Goal: Information Seeking & Learning: Learn about a topic

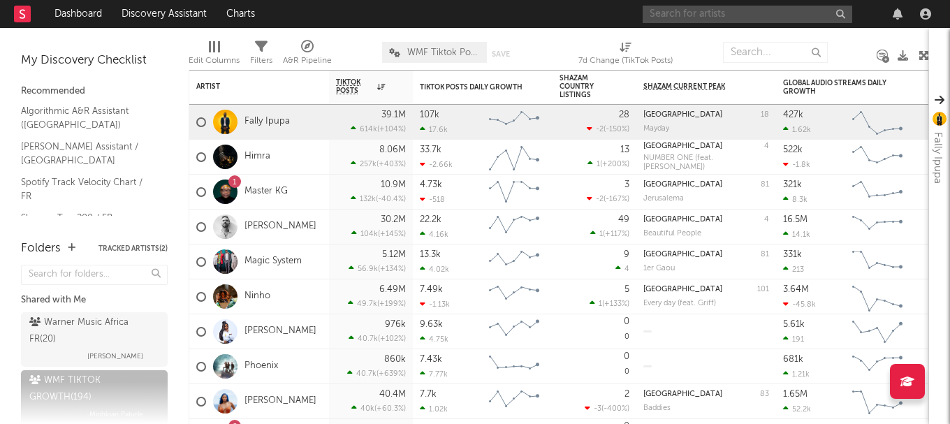
click at [725, 19] on input "text" at bounding box center [748, 14] width 210 height 17
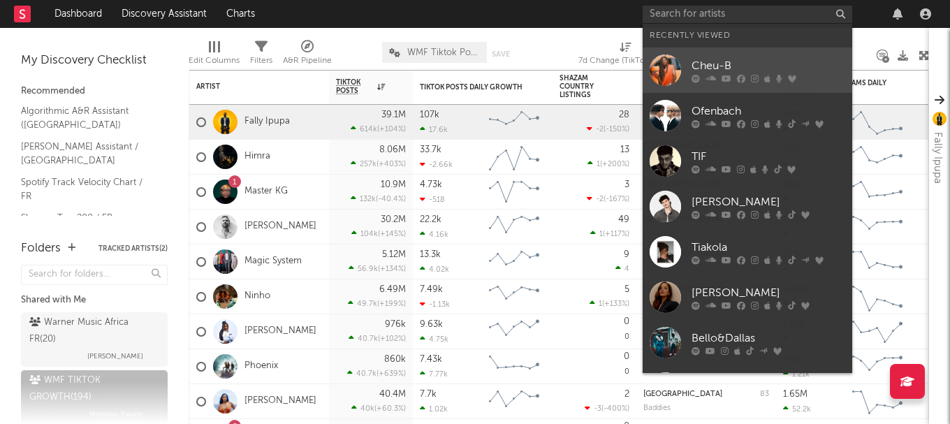
click at [669, 61] on div at bounding box center [665, 70] width 31 height 31
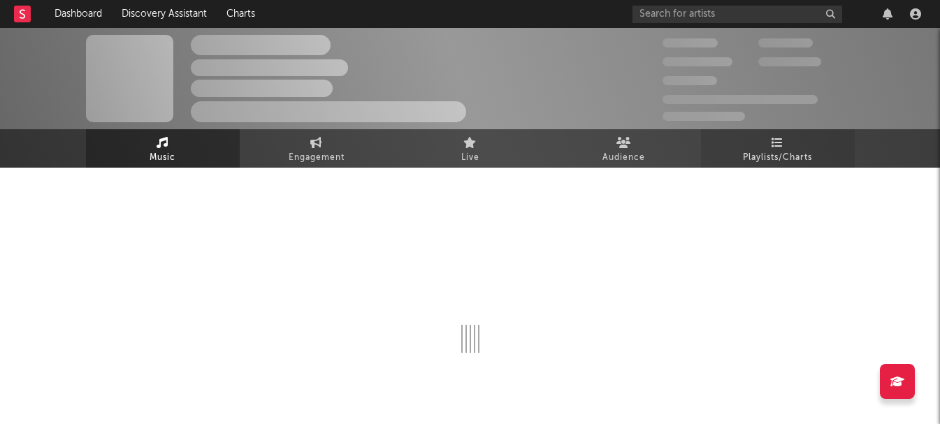
click at [774, 150] on span "Playlists/Charts" at bounding box center [777, 158] width 69 height 17
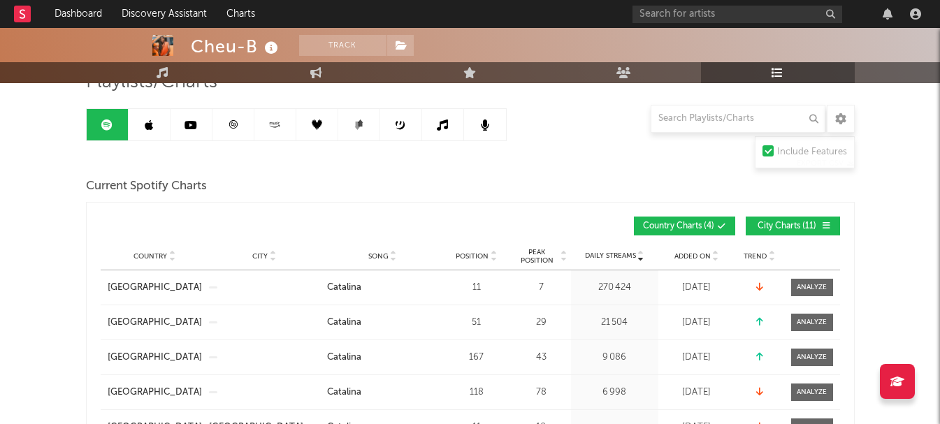
scroll to position [140, 0]
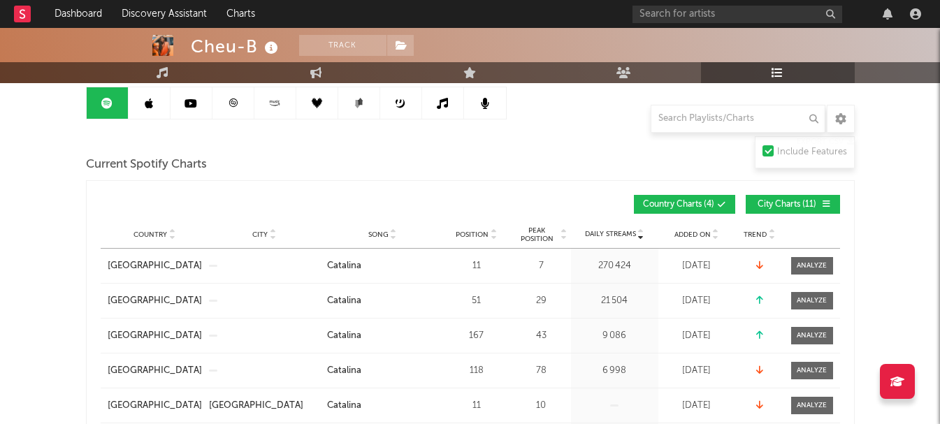
click at [780, 205] on span "City Charts ( 11 )" at bounding box center [787, 205] width 64 height 8
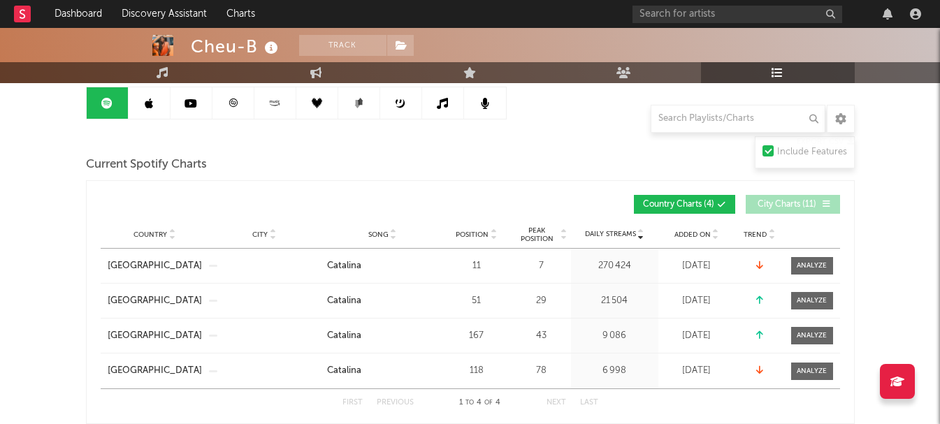
click at [780, 205] on span "City Charts ( 11 )" at bounding box center [787, 205] width 64 height 8
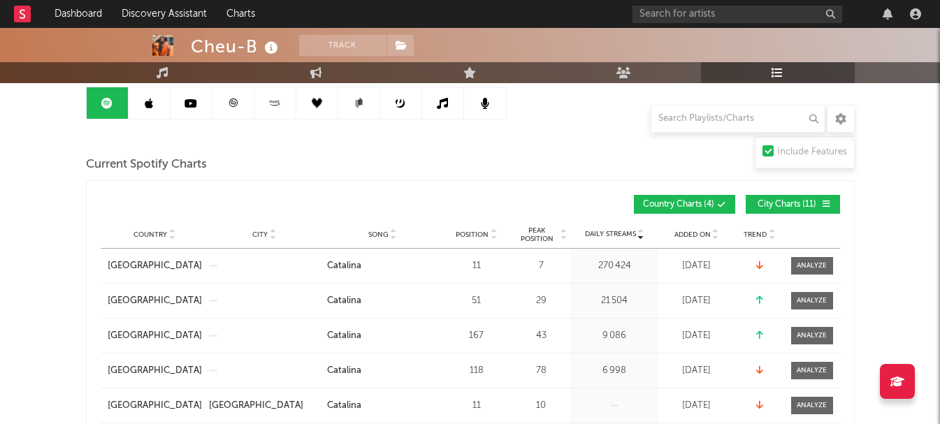
click at [708, 238] on div "Added On" at bounding box center [697, 234] width 70 height 10
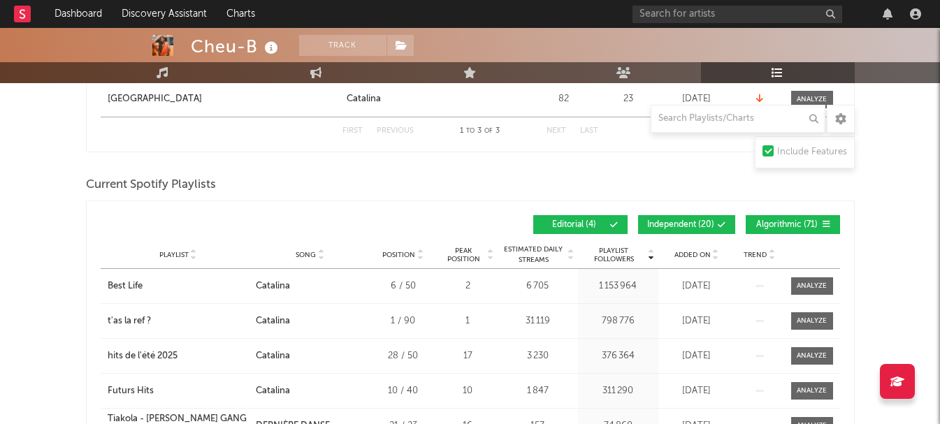
scroll to position [908, 0]
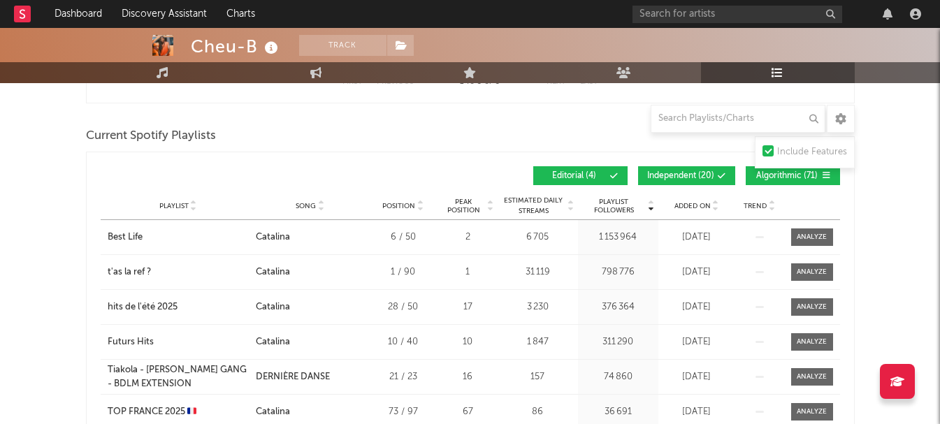
click at [699, 179] on span "Independent ( 20 )" at bounding box center [680, 176] width 67 height 8
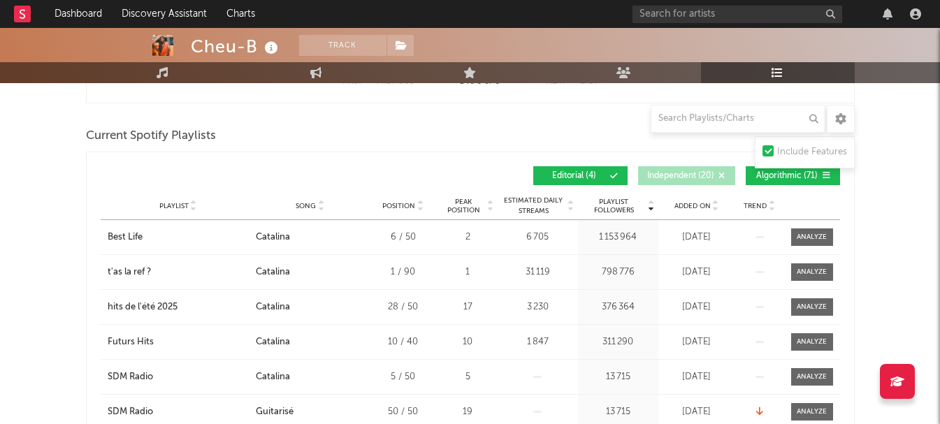
click at [778, 174] on span "Algorithmic ( 71 )" at bounding box center [787, 176] width 64 height 8
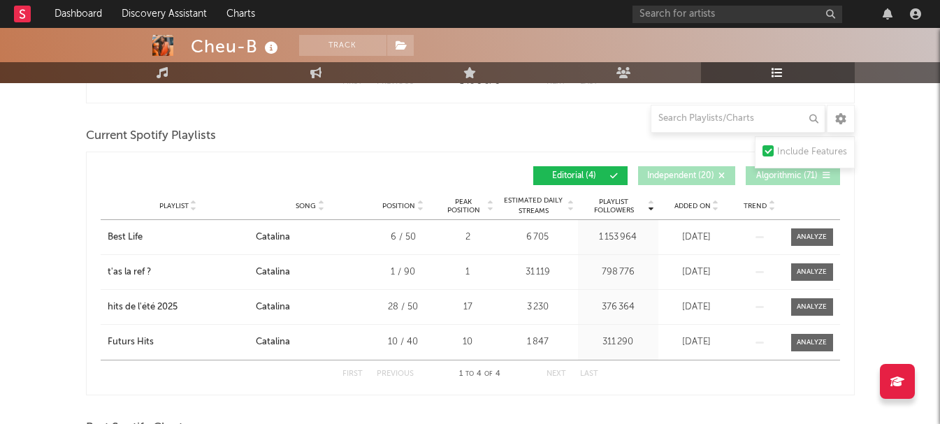
click at [700, 201] on div "Added On" at bounding box center [697, 206] width 70 height 10
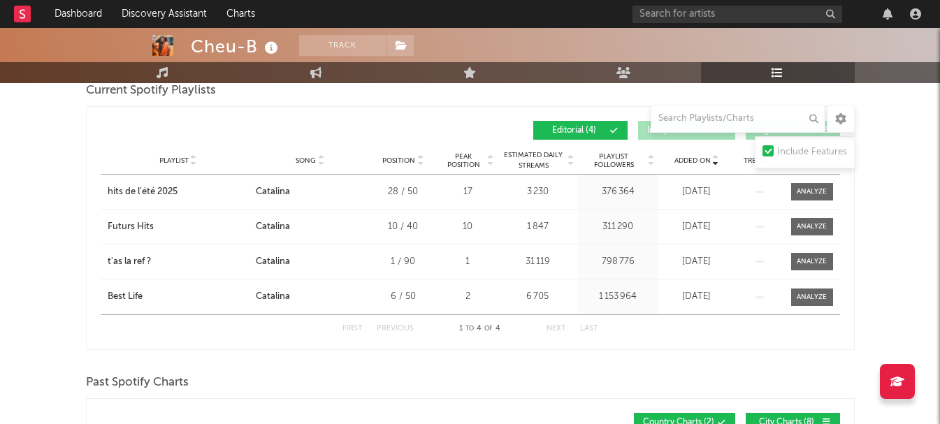
scroll to position [978, 0]
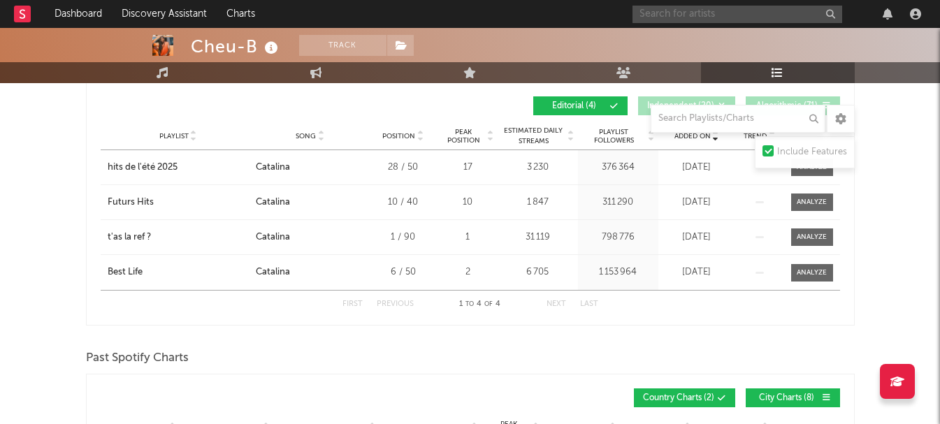
click at [722, 22] on input "text" at bounding box center [737, 14] width 210 height 17
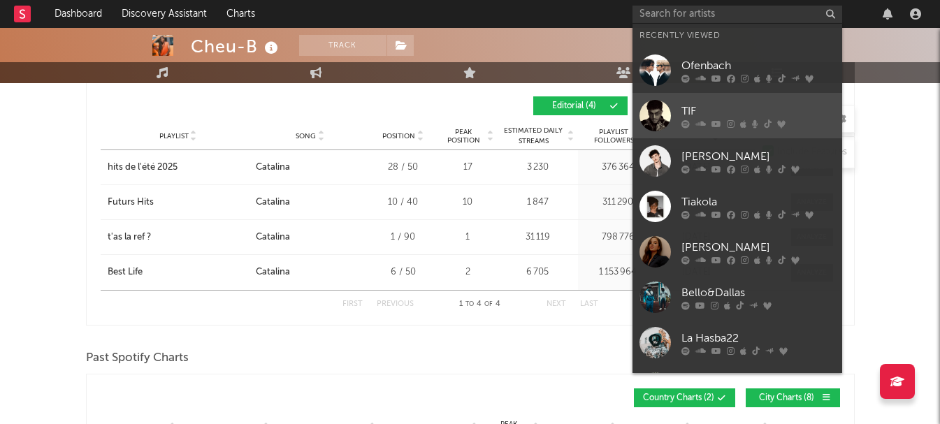
click at [657, 102] on div at bounding box center [654, 115] width 31 height 31
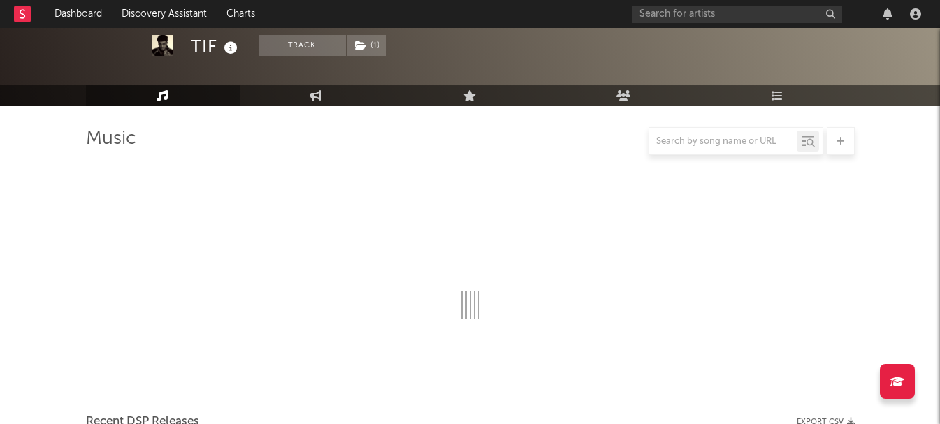
scroll to position [978, 0]
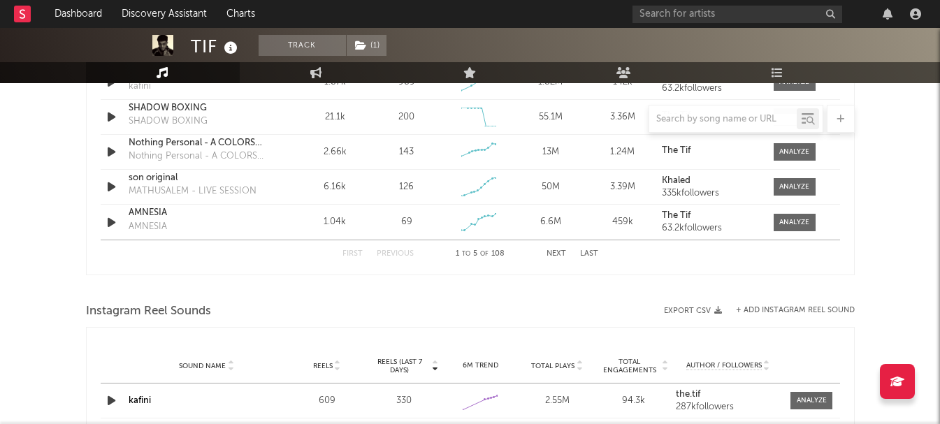
select select "6m"
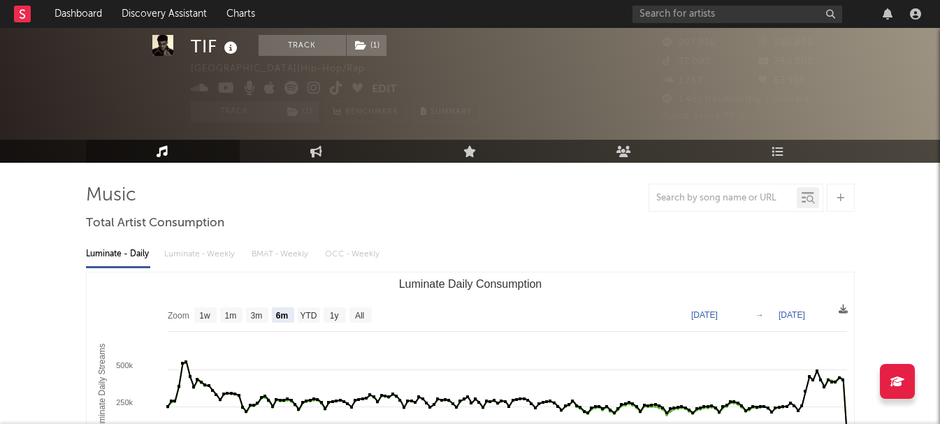
scroll to position [0, 0]
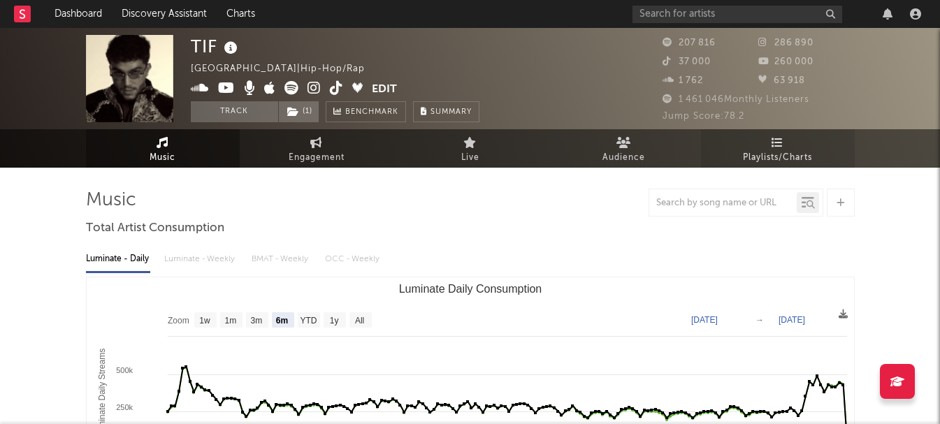
click at [743, 156] on span "Playlists/Charts" at bounding box center [777, 158] width 69 height 17
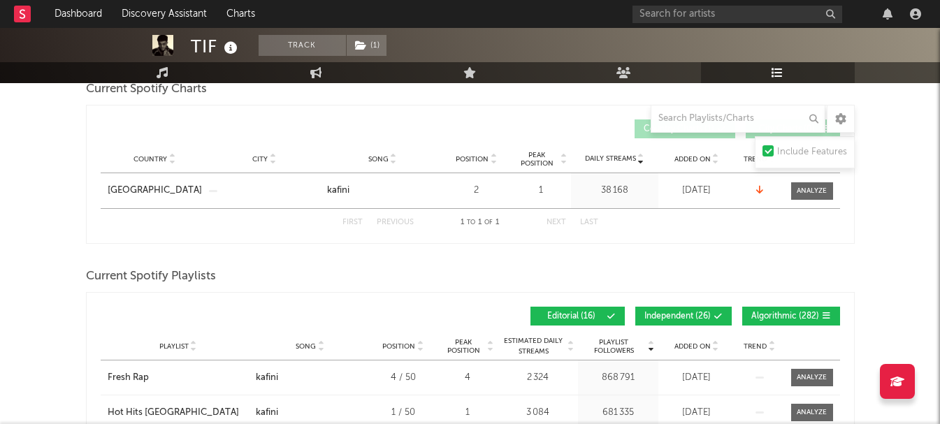
scroll to position [280, 0]
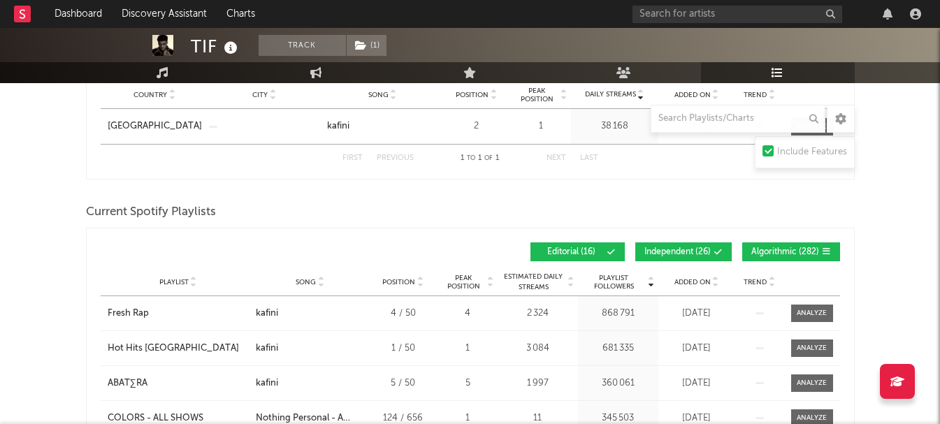
click at [694, 250] on span at bounding box center [694, 252] width 2 height 8
click at [762, 249] on span "Algorithmic ( 282 )" at bounding box center [785, 252] width 68 height 8
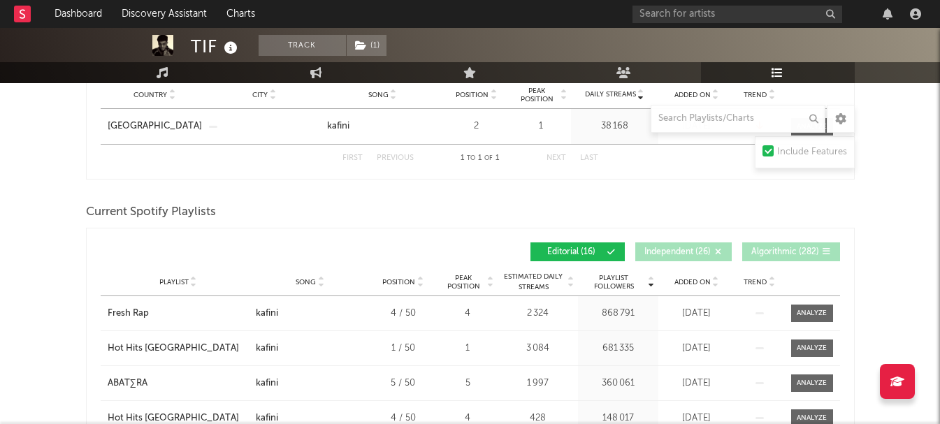
click at [678, 280] on span "Added On" at bounding box center [692, 282] width 36 height 8
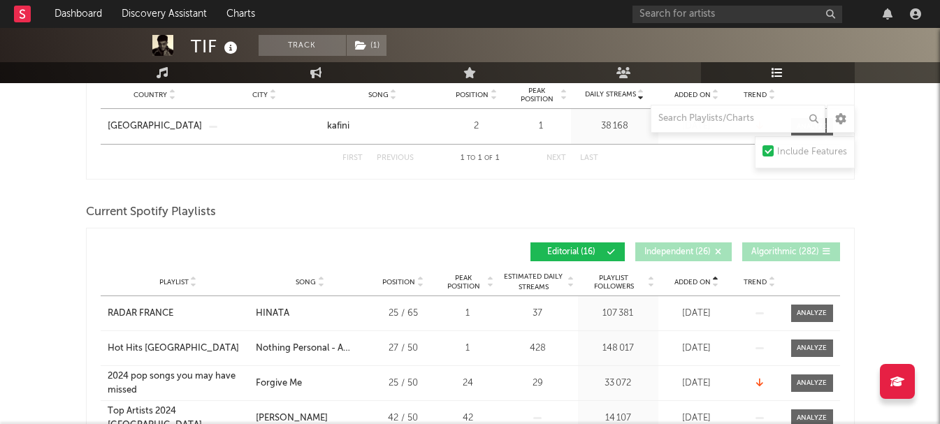
click at [678, 280] on span "Added On" at bounding box center [692, 282] width 36 height 8
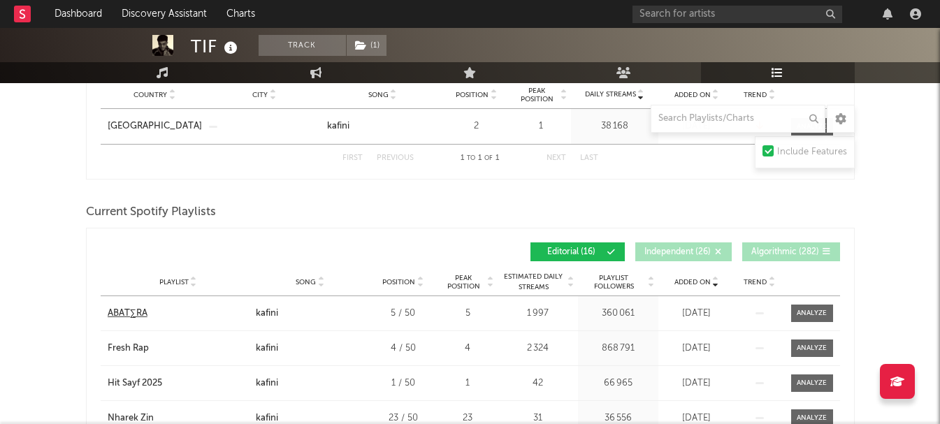
click at [128, 313] on div "ABAT∑RA" at bounding box center [128, 314] width 40 height 14
click at [138, 307] on div "ABAT∑RA" at bounding box center [128, 314] width 40 height 14
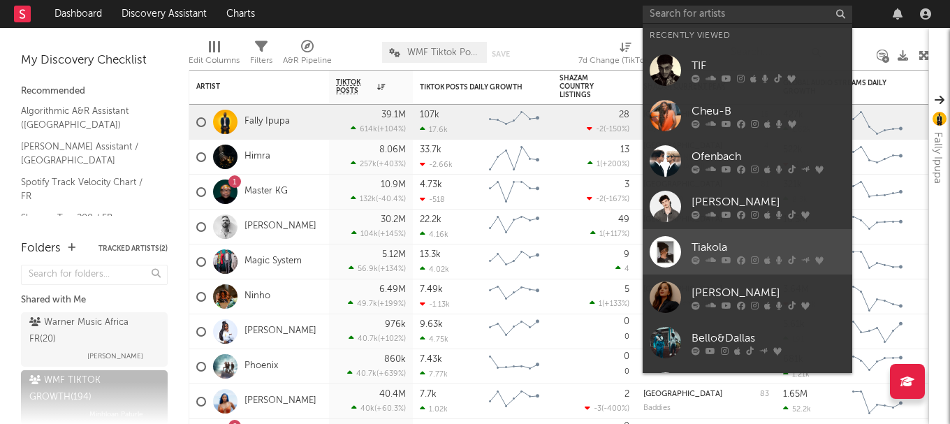
click at [662, 252] on div at bounding box center [665, 251] width 31 height 31
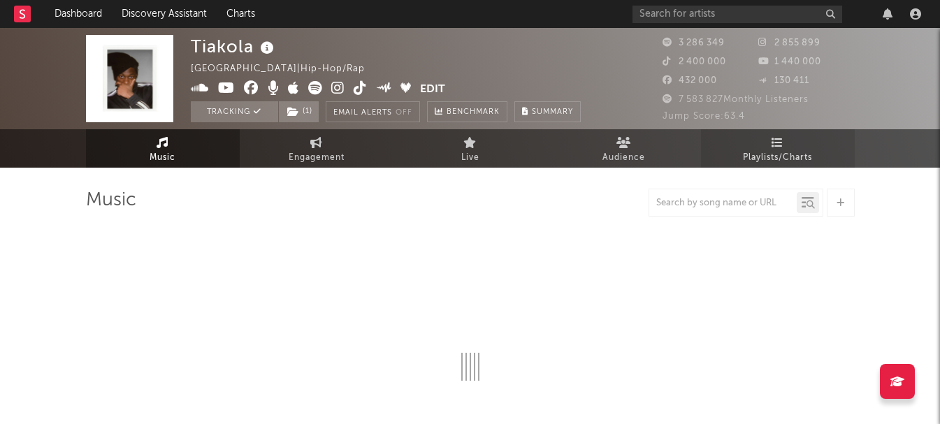
click at [762, 150] on span "Playlists/Charts" at bounding box center [777, 158] width 69 height 17
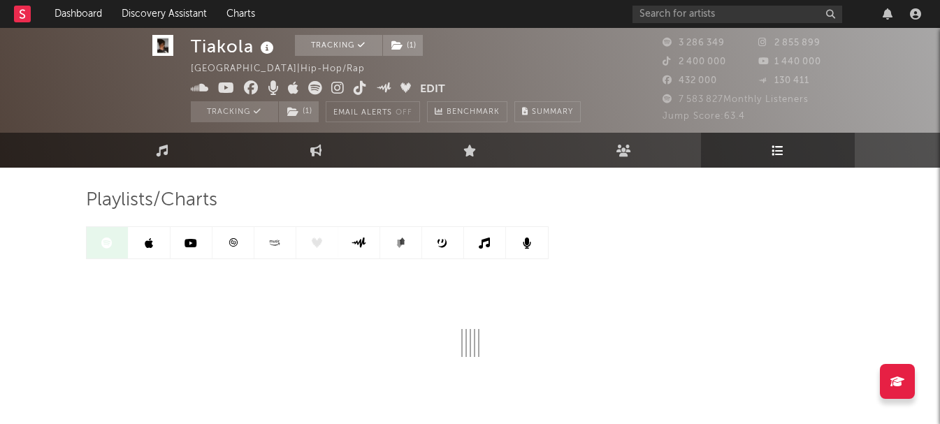
scroll to position [66, 0]
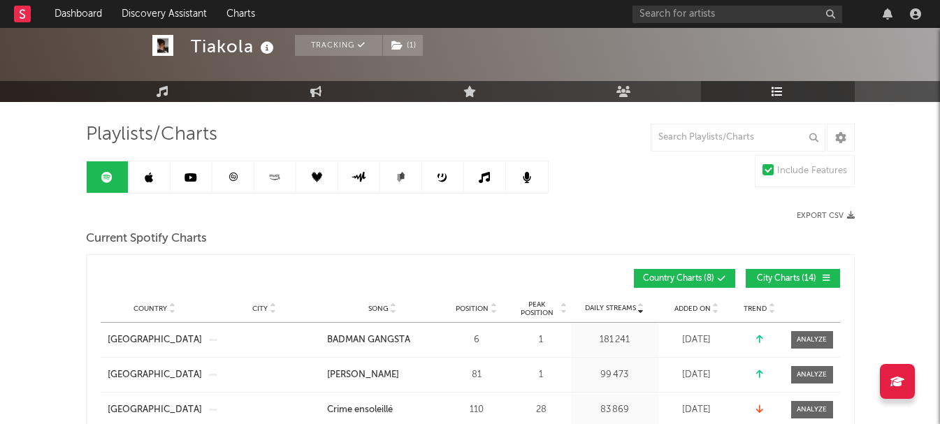
click at [797, 275] on span "City Charts ( 14 )" at bounding box center [787, 279] width 64 height 8
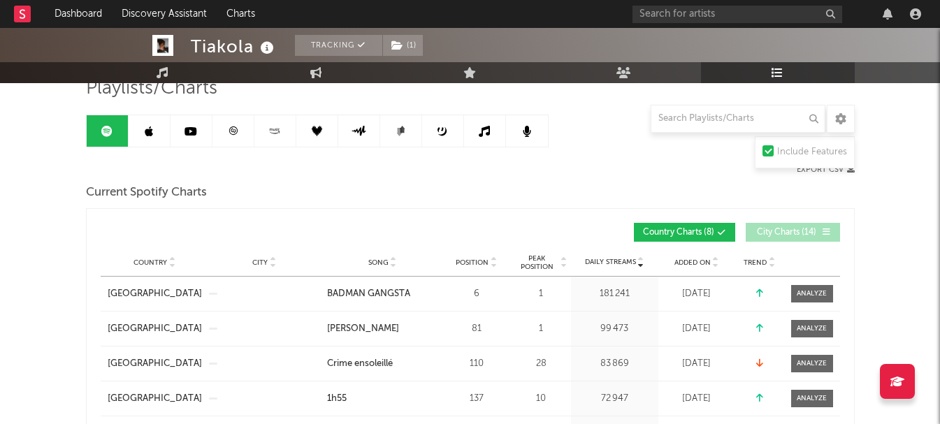
scroll to position [136, 0]
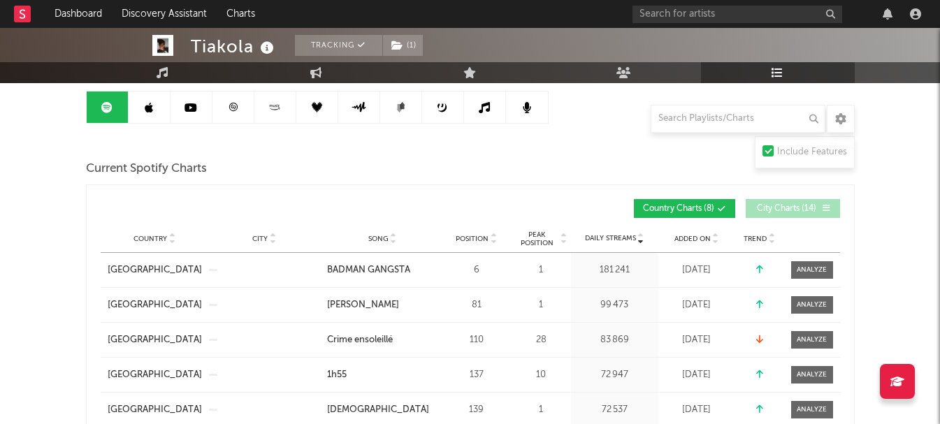
click at [699, 238] on span "Added On" at bounding box center [692, 239] width 36 height 8
click at [698, 245] on div "Country City Song Position Peak Position Estimated Daily Streams Playlist Follo…" at bounding box center [470, 239] width 739 height 28
click at [698, 239] on span "Added On" at bounding box center [692, 239] width 36 height 8
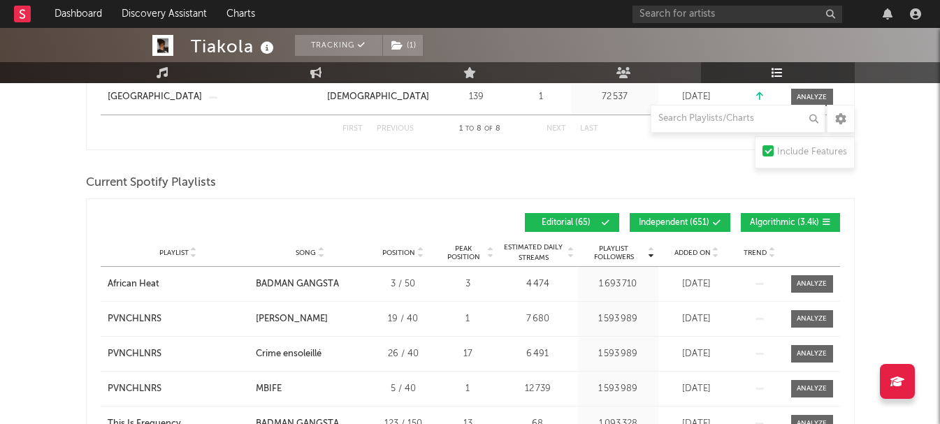
scroll to position [555, 0]
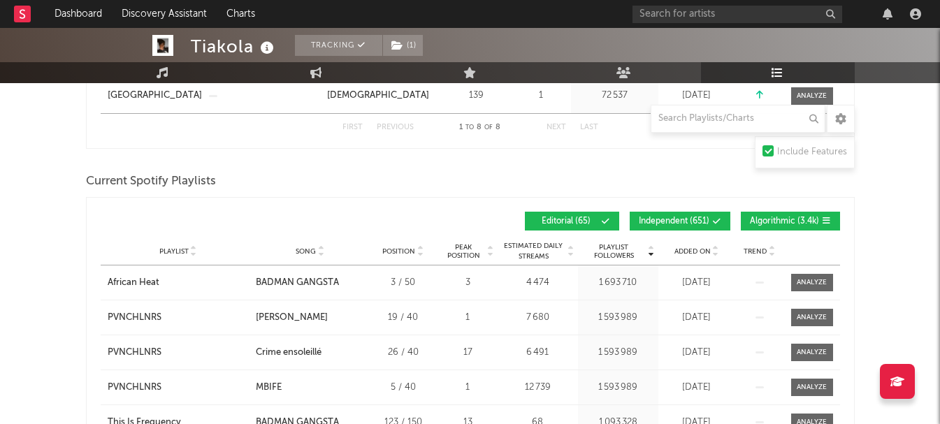
click at [688, 226] on button "Independent ( 651 )" at bounding box center [680, 221] width 101 height 19
drag, startPoint x: 759, startPoint y: 220, endPoint x: 739, endPoint y: 222, distance: 20.3
click at [760, 220] on span "Algorithmic ( 3.4k )" at bounding box center [784, 221] width 69 height 8
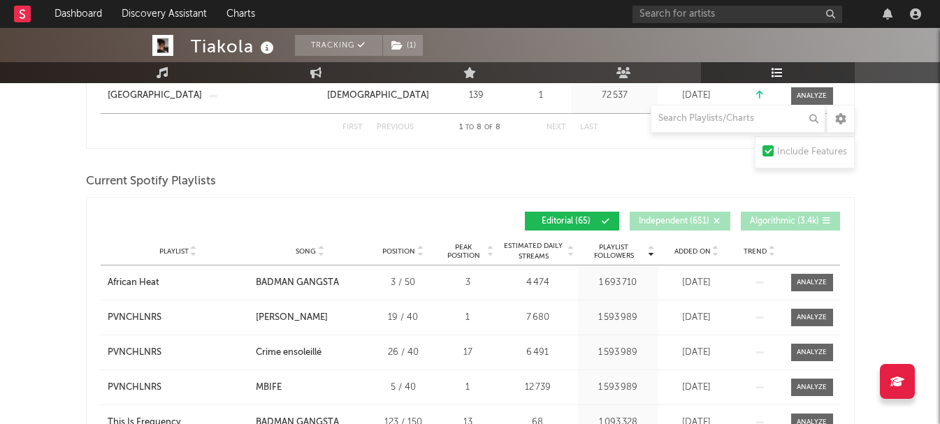
click at [678, 240] on div "Playlist City Song Position Peak Position Estimated Daily Streams Playlist Foll…" at bounding box center [470, 252] width 739 height 28
click at [679, 247] on span "Added On" at bounding box center [692, 251] width 36 height 8
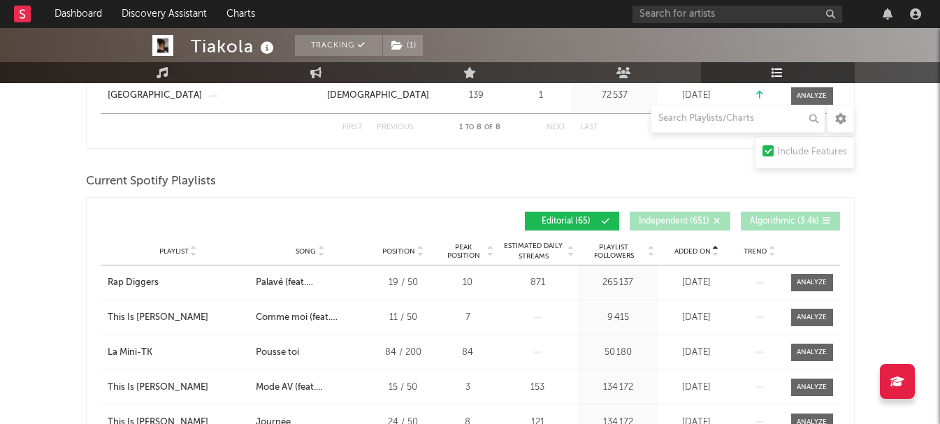
click at [679, 247] on span "Added On" at bounding box center [692, 251] width 36 height 8
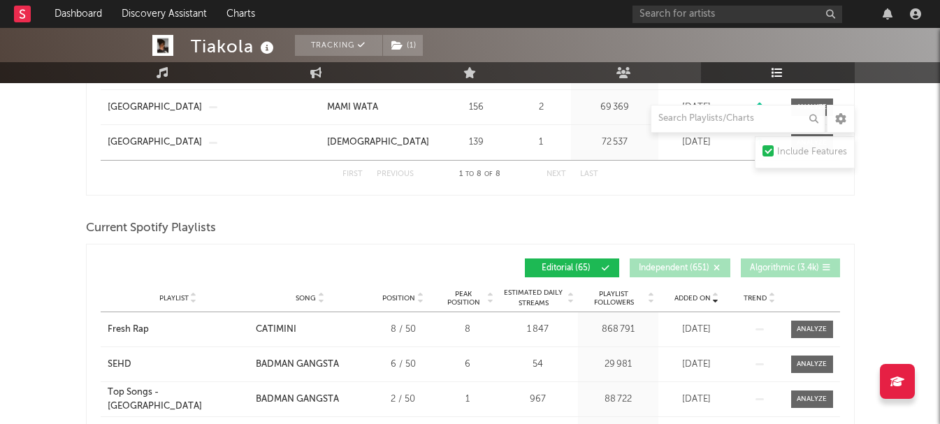
scroll to position [485, 0]
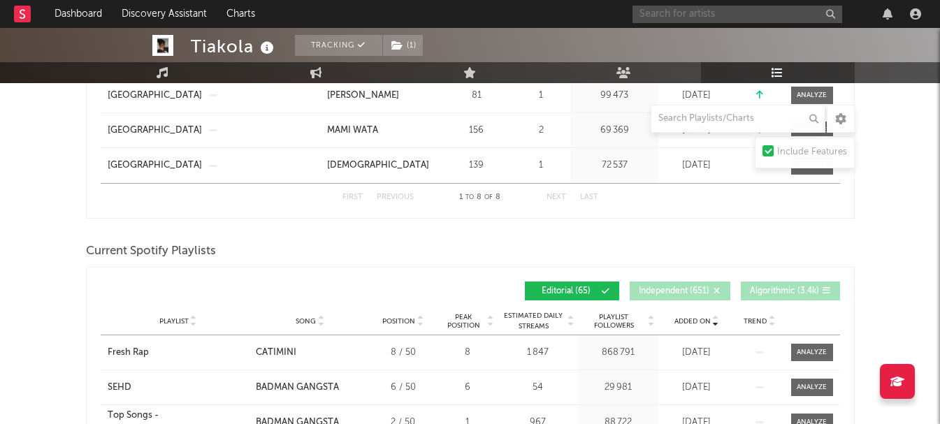
click at [683, 15] on input "text" at bounding box center [737, 14] width 210 height 17
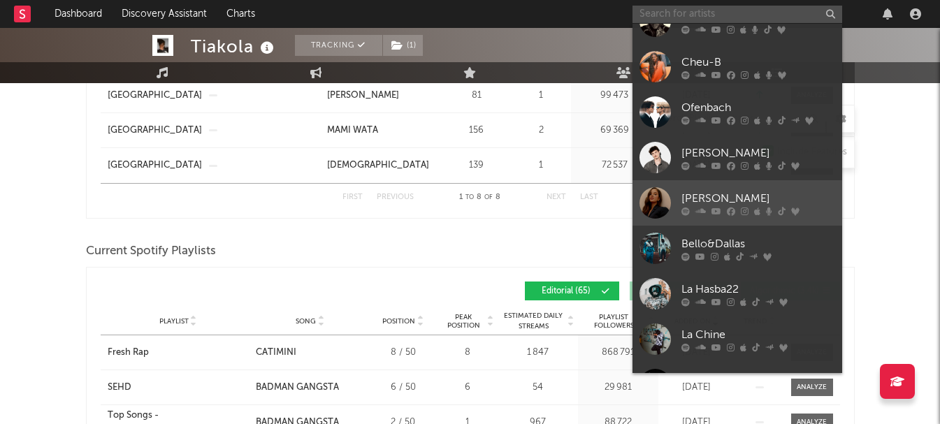
scroll to position [70, 0]
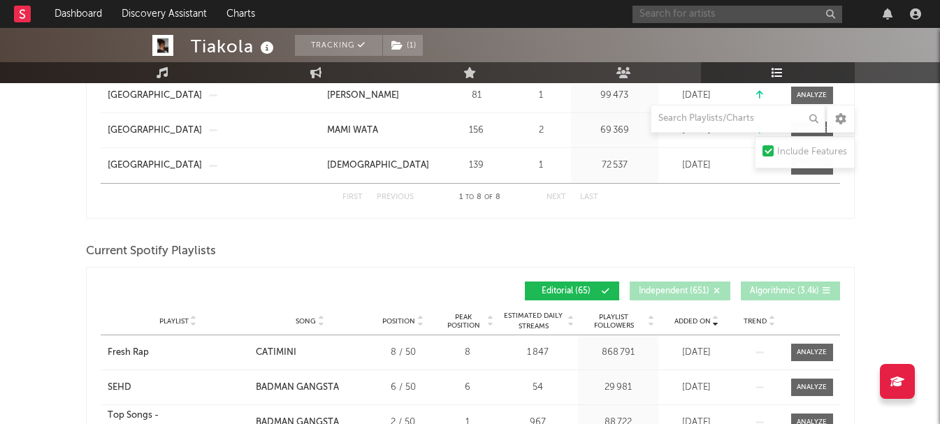
click at [708, 17] on input "text" at bounding box center [737, 14] width 210 height 17
click at [709, 15] on input "text" at bounding box center [737, 14] width 210 height 17
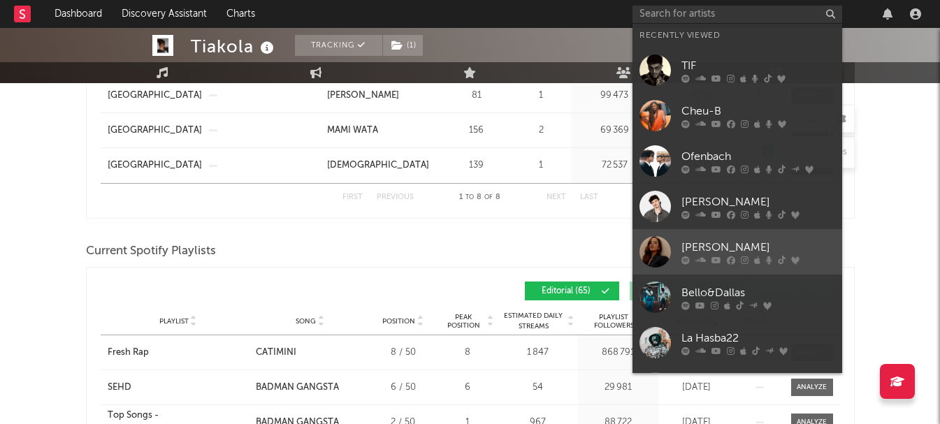
click at [706, 241] on div "[PERSON_NAME]" at bounding box center [758, 247] width 154 height 17
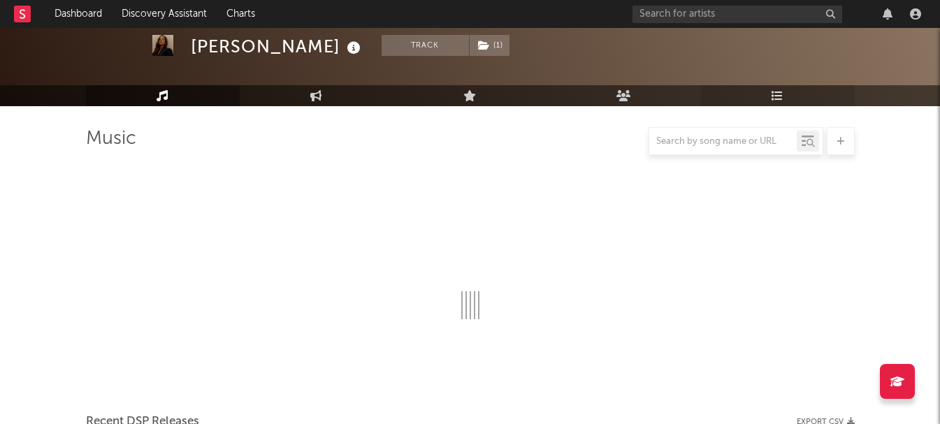
scroll to position [485, 0]
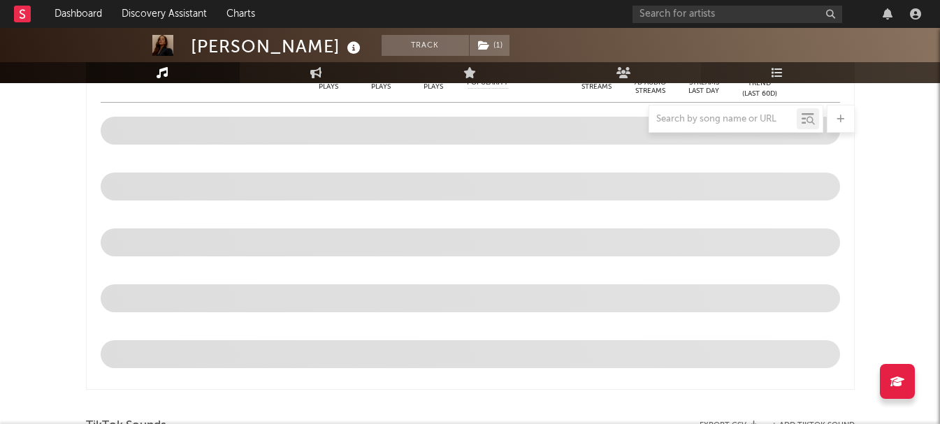
click at [771, 78] on link "Playlists/Charts" at bounding box center [778, 72] width 154 height 21
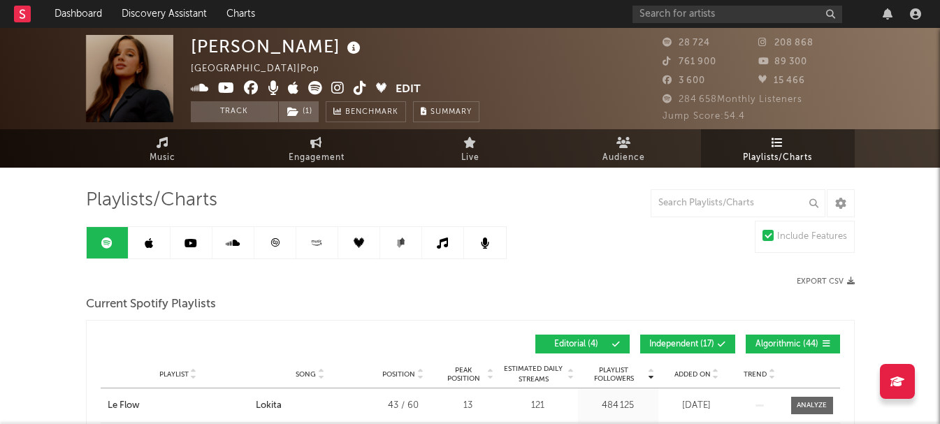
click at [692, 344] on span "Independent ( 17 )" at bounding box center [681, 344] width 65 height 8
click at [757, 340] on span "Algorithmic ( 44 )" at bounding box center [787, 344] width 64 height 8
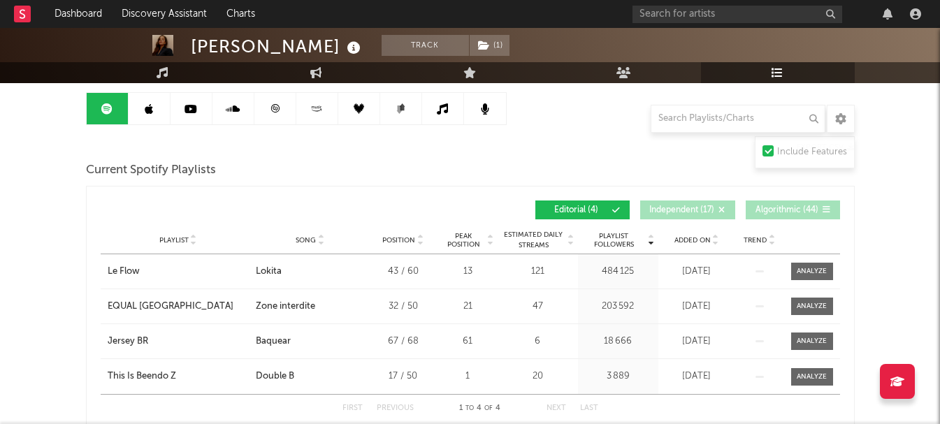
scroll to position [140, 0]
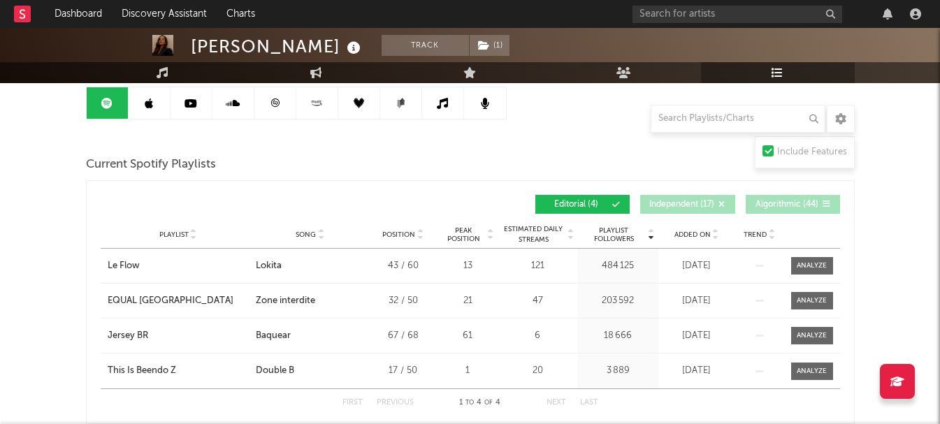
click at [694, 236] on span "Added On" at bounding box center [692, 235] width 36 height 8
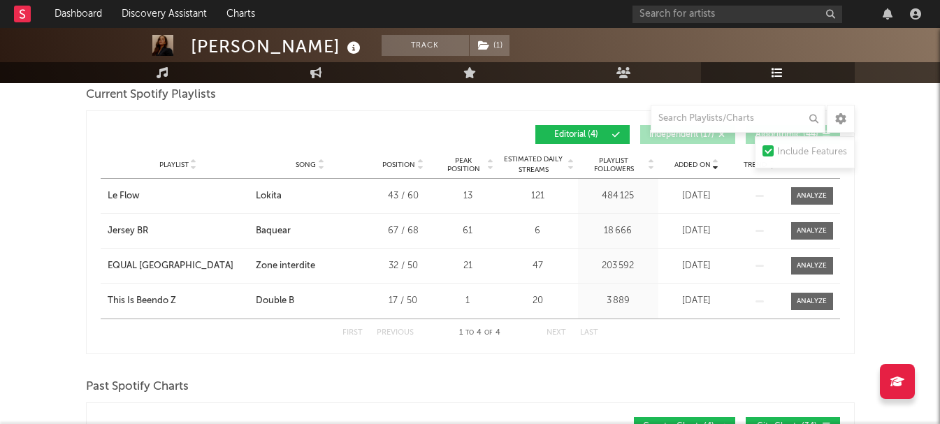
scroll to position [0, 0]
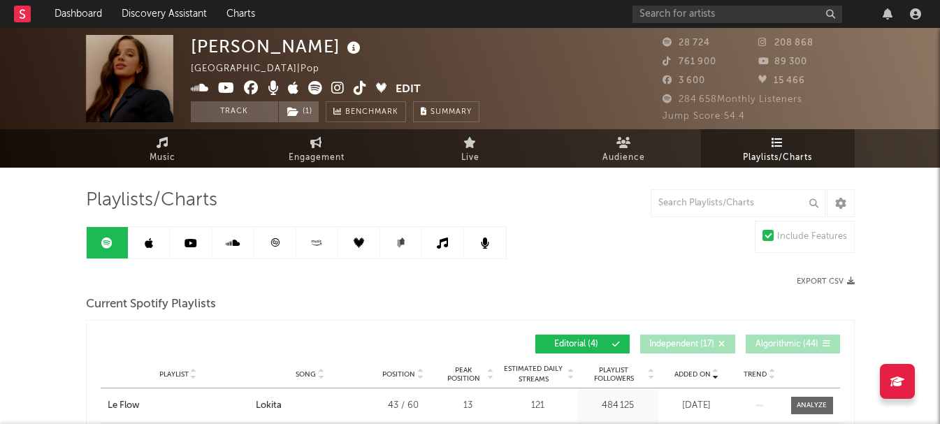
click at [144, 245] on link at bounding box center [150, 242] width 42 height 31
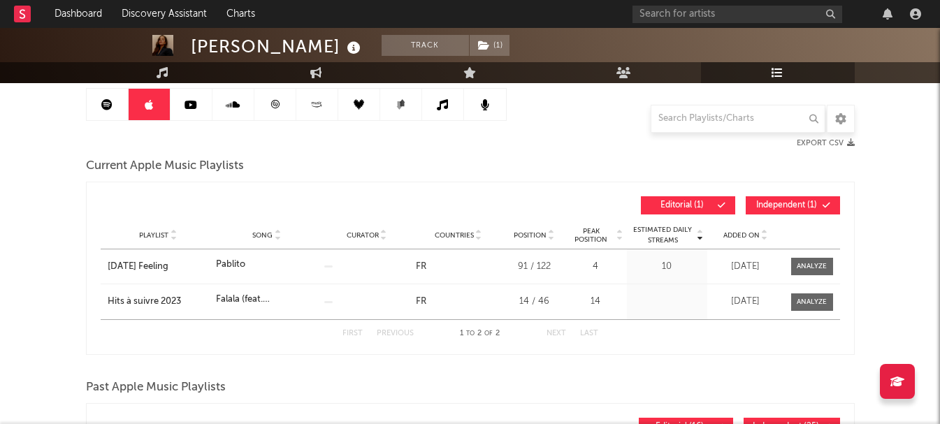
scroll to position [140, 0]
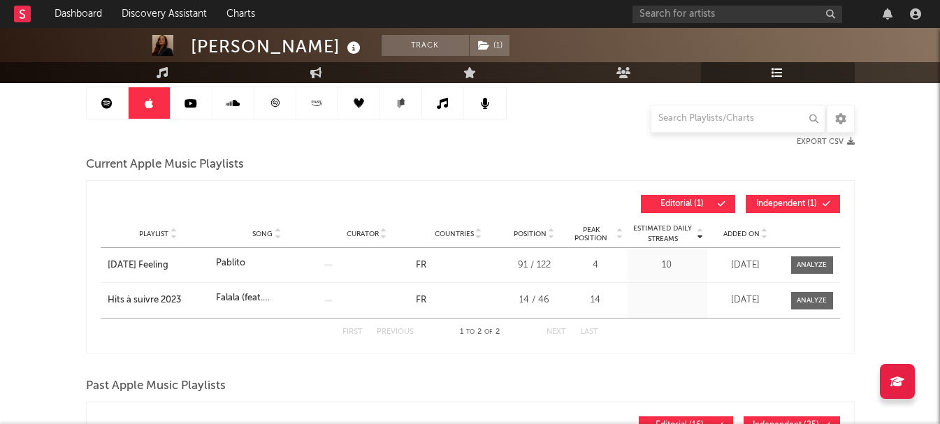
click at [771, 203] on span "Independent ( 1 )" at bounding box center [787, 204] width 64 height 8
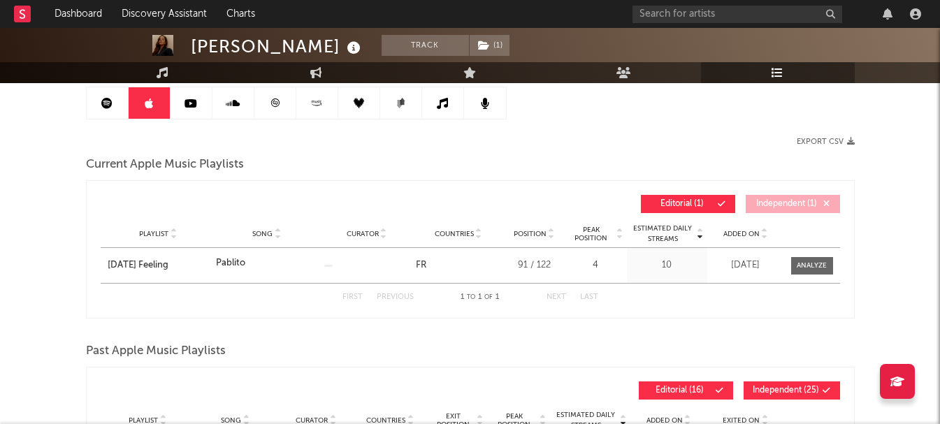
scroll to position [0, 0]
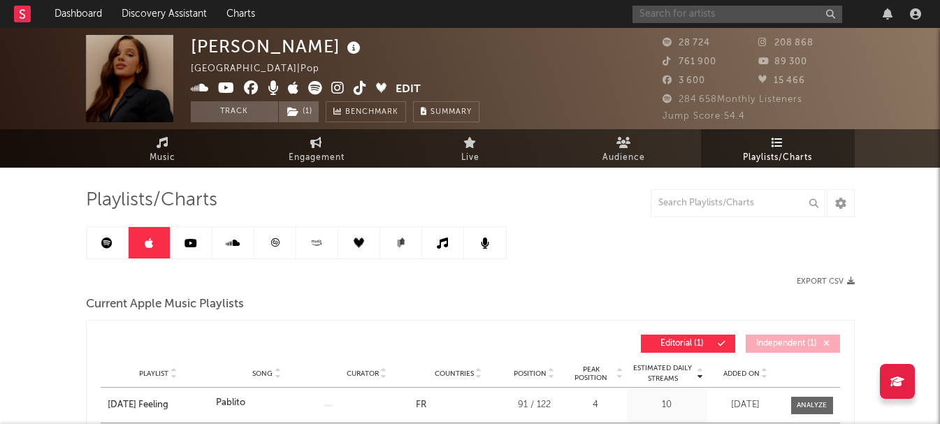
click at [691, 20] on input "text" at bounding box center [737, 14] width 210 height 17
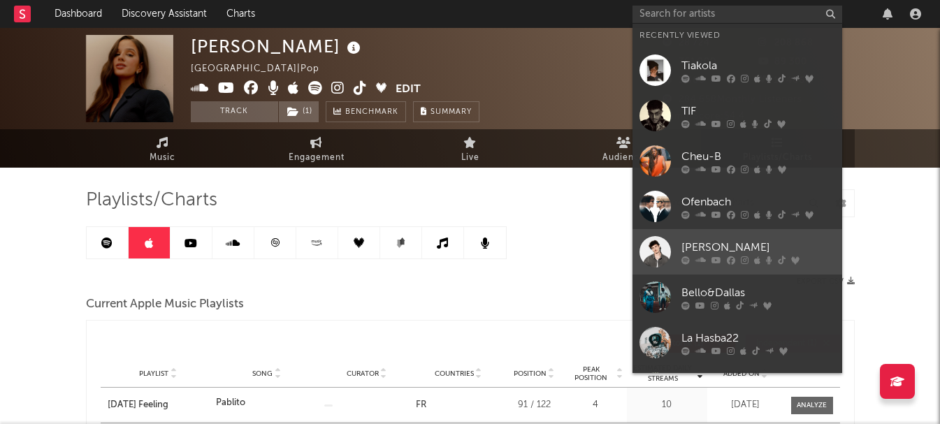
click at [648, 238] on div at bounding box center [654, 251] width 31 height 31
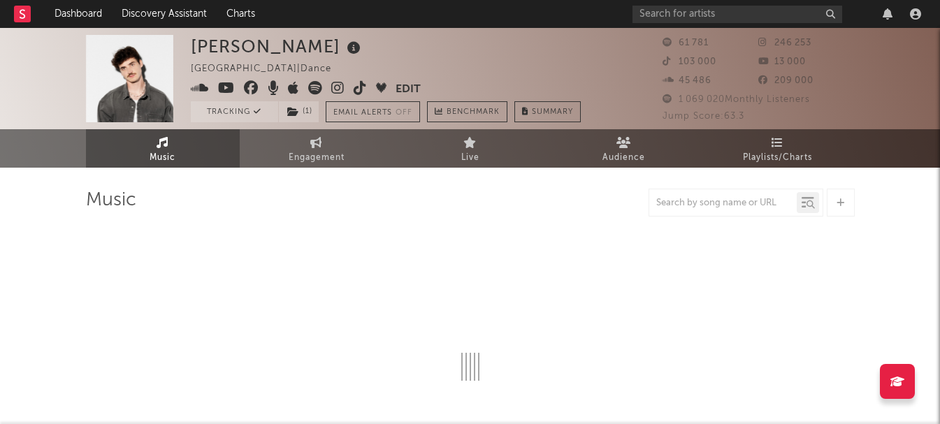
select select "6m"
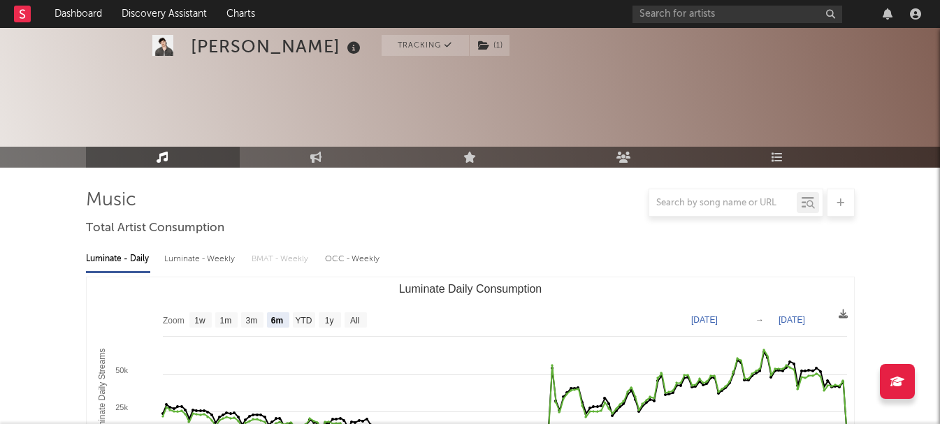
scroll to position [140, 0]
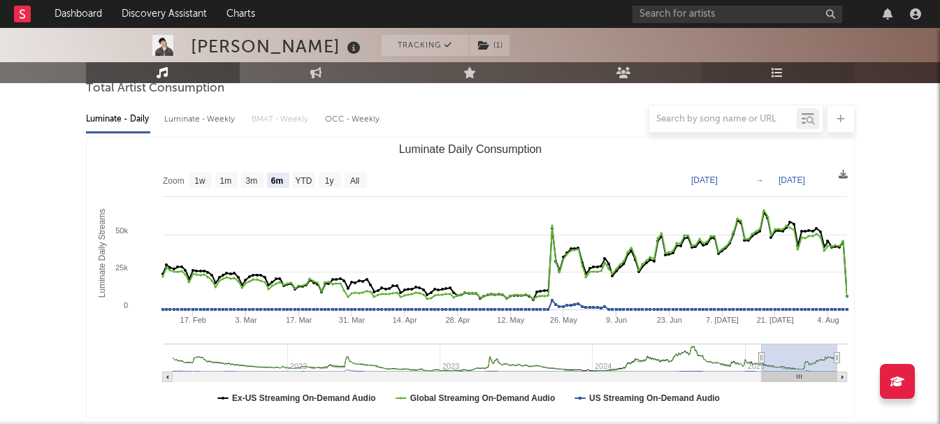
click at [785, 68] on link "Playlists/Charts" at bounding box center [778, 72] width 154 height 21
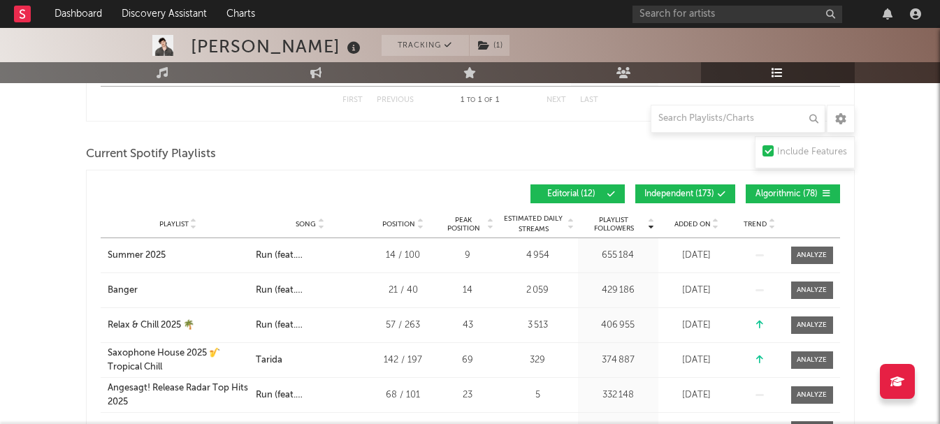
scroll to position [345, 0]
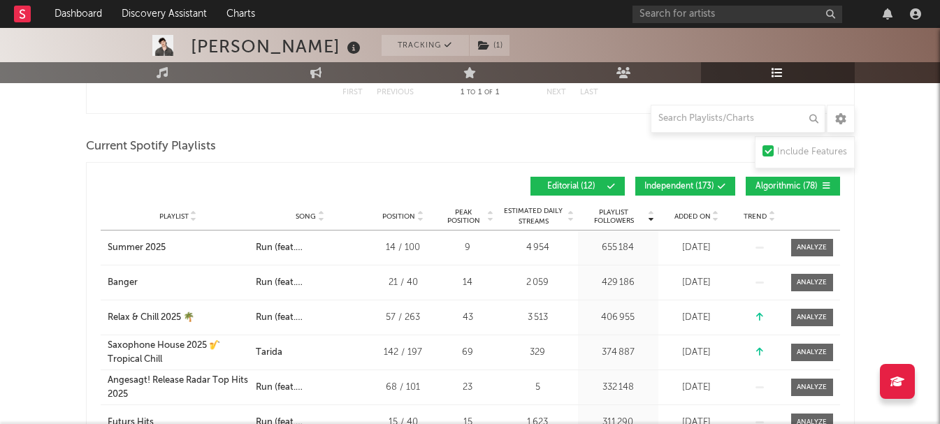
click at [699, 184] on span "Independent ( 173 )" at bounding box center [679, 186] width 70 height 8
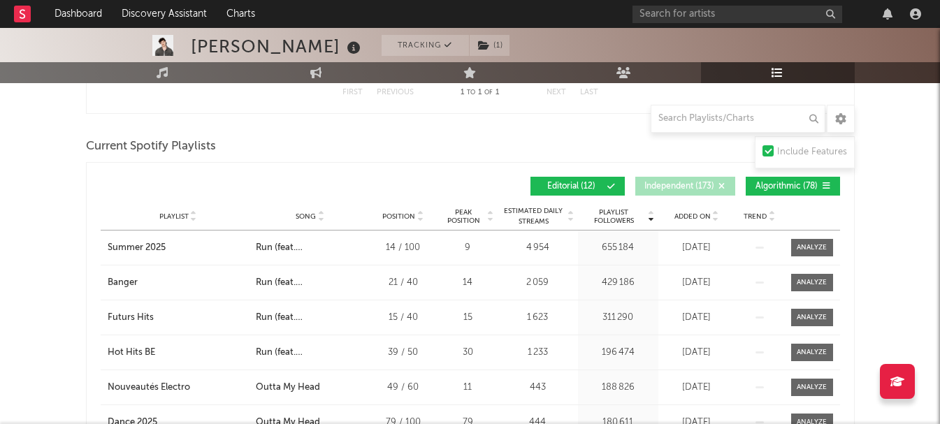
click at [782, 184] on span "Algorithmic ( 78 )" at bounding box center [787, 186] width 64 height 8
click at [685, 213] on span "Added On" at bounding box center [692, 216] width 36 height 8
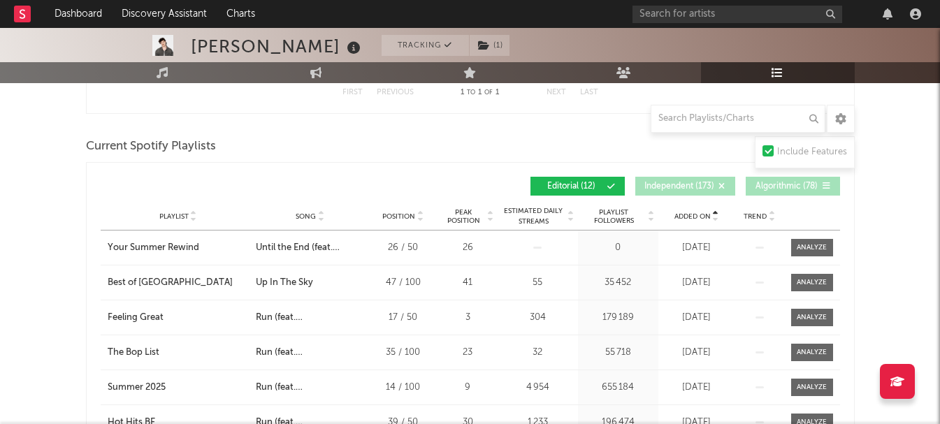
click at [685, 213] on span "Added On" at bounding box center [692, 216] width 36 height 8
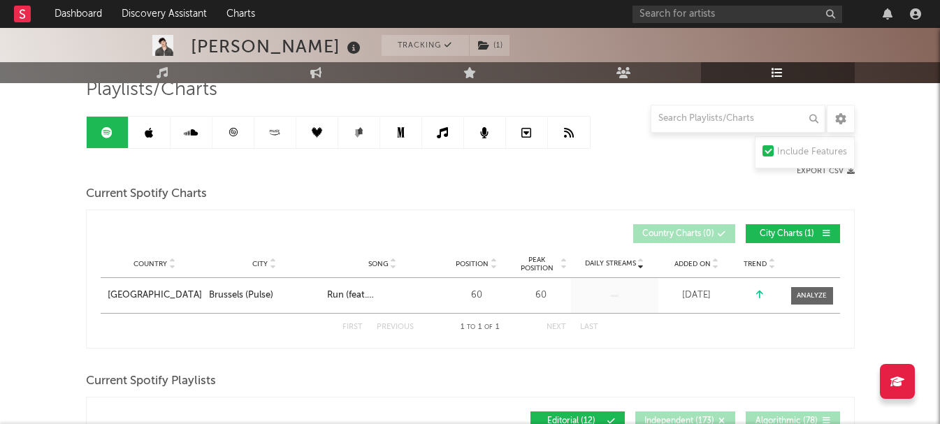
scroll to position [66, 0]
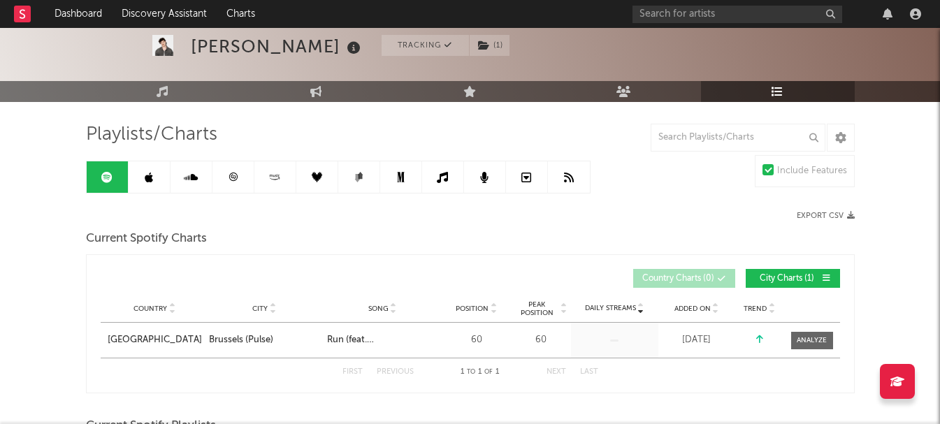
drag, startPoint x: 144, startPoint y: 166, endPoint x: 383, endPoint y: 199, distance: 241.2
click at [144, 167] on link at bounding box center [150, 176] width 42 height 31
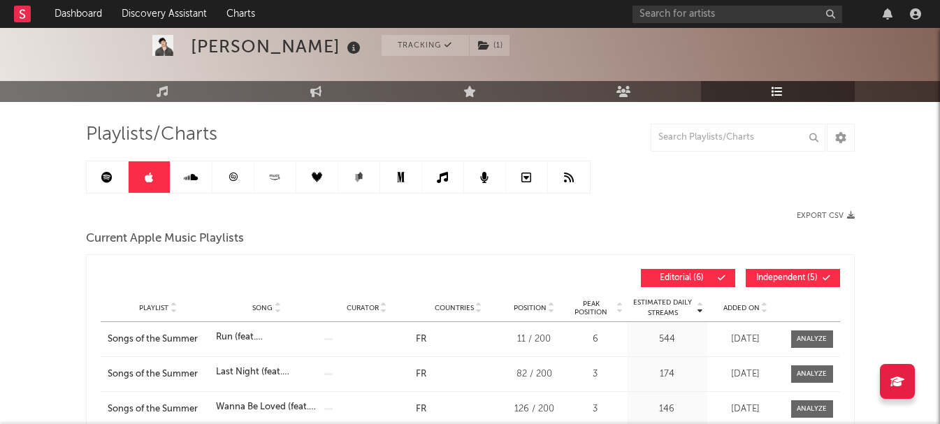
click at [768, 276] on span "Independent ( 5 )" at bounding box center [787, 278] width 64 height 8
click at [723, 297] on div "Playlist Song Curator Genre Countries Country Chart Type Position Peak Position…" at bounding box center [470, 308] width 739 height 28
click at [727, 301] on div "Playlist Song Curator Genre Countries Country Chart Type Position Peak Position…" at bounding box center [470, 308] width 739 height 28
click at [727, 302] on div "Playlist Song Curator Genre Countries Country Chart Type Position Peak Position…" at bounding box center [470, 308] width 739 height 28
click at [727, 305] on span "Added On" at bounding box center [741, 308] width 36 height 8
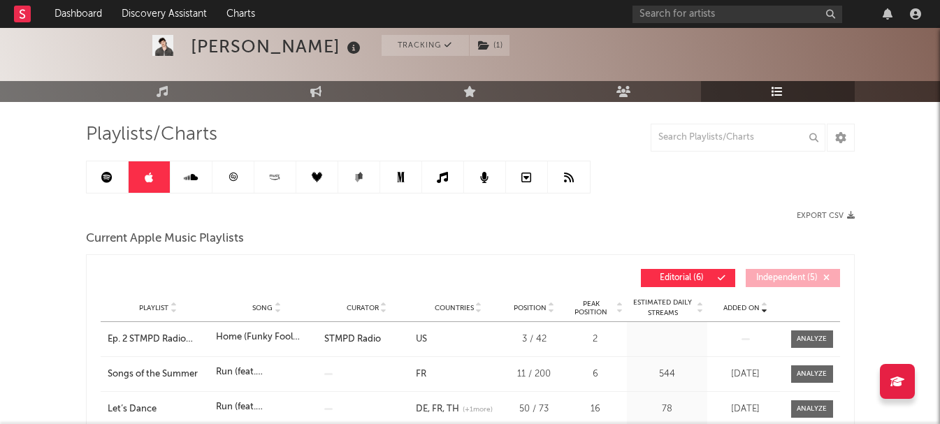
click at [727, 305] on span "Added On" at bounding box center [741, 308] width 36 height 8
click at [738, 310] on span "Added On" at bounding box center [741, 308] width 36 height 8
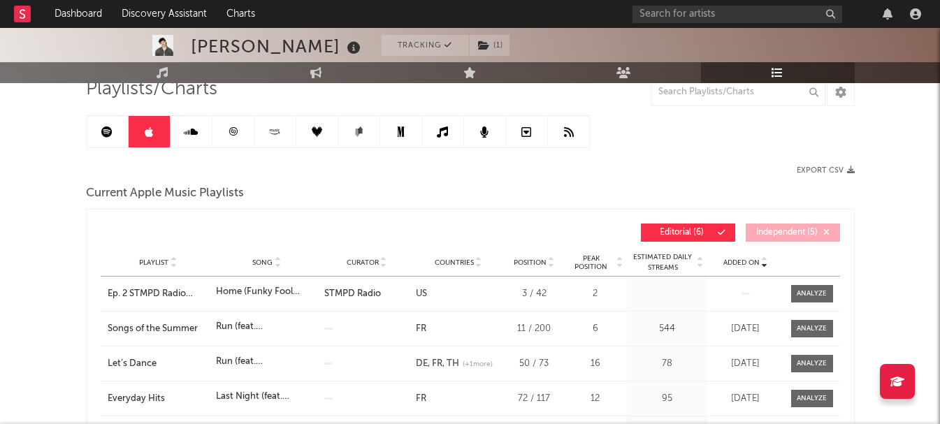
scroll to position [136, 0]
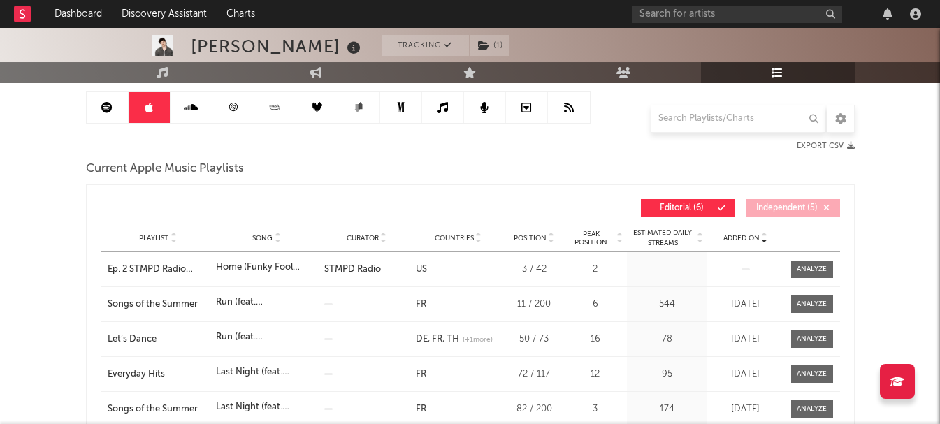
click at [231, 104] on icon at bounding box center [232, 107] width 8 height 8
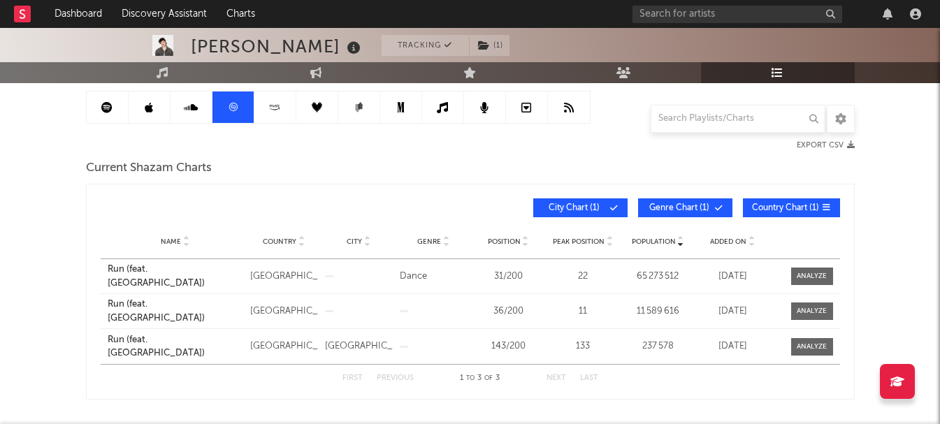
scroll to position [66, 0]
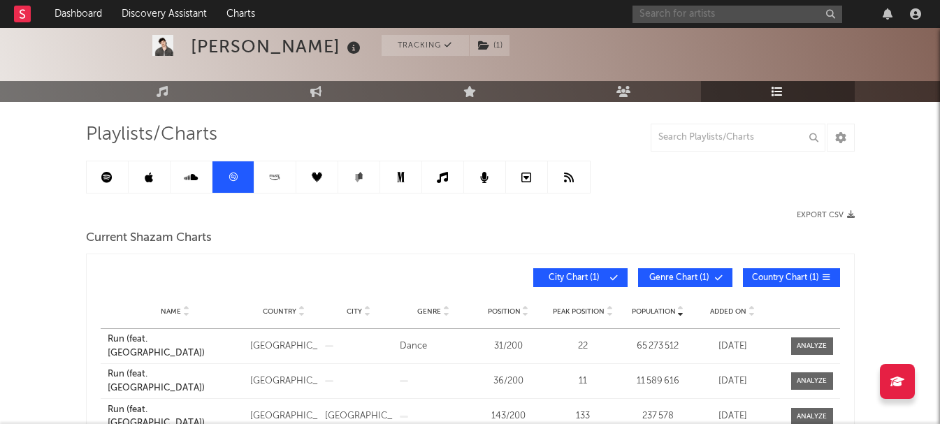
click at [671, 18] on input "text" at bounding box center [737, 14] width 210 height 17
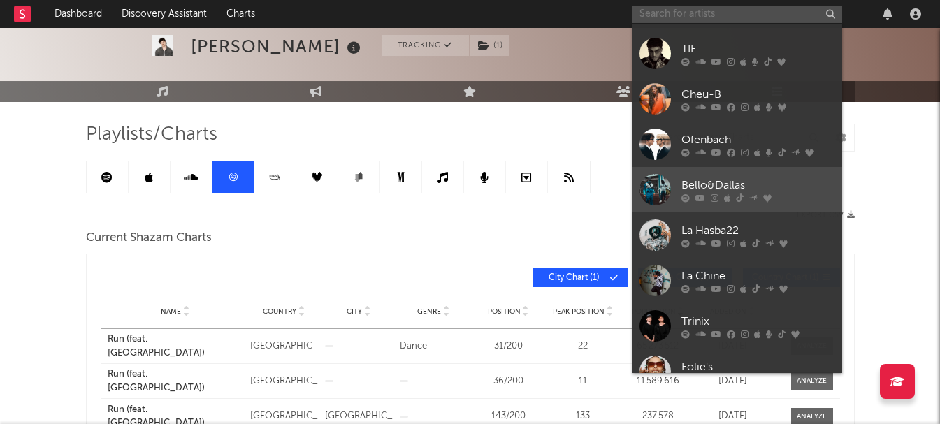
scroll to position [129, 0]
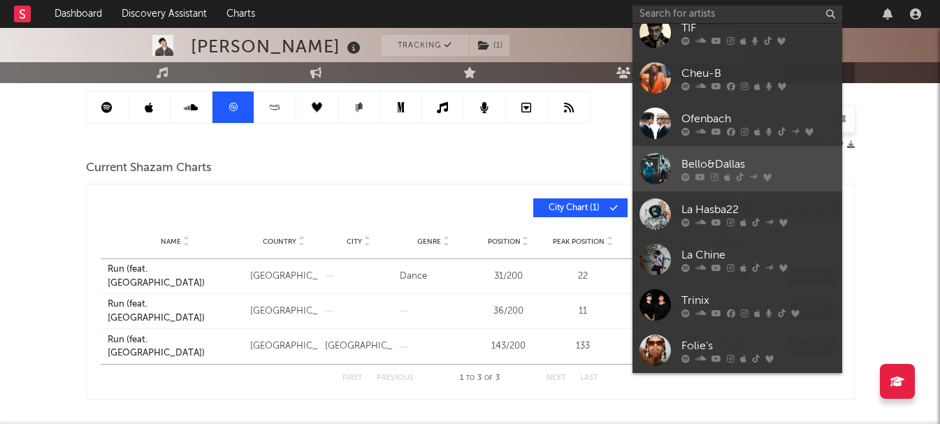
click at [747, 299] on div "Trinix" at bounding box center [758, 300] width 154 height 17
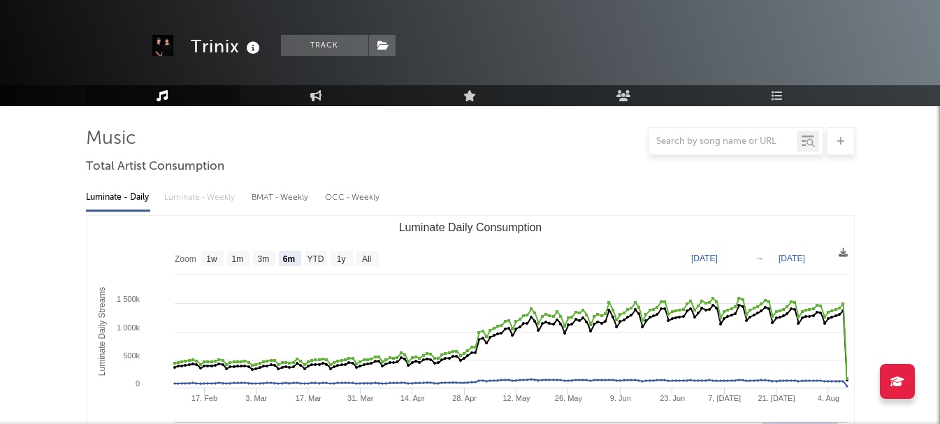
click at [757, 85] on link "Playlists/Charts" at bounding box center [778, 95] width 154 height 21
click at [764, 61] on div "321 867 2 194 819 6 500 000 638 000 1 300 000 71 010 10 367 269 Monthly Listene…" at bounding box center [758, 16] width 192 height 87
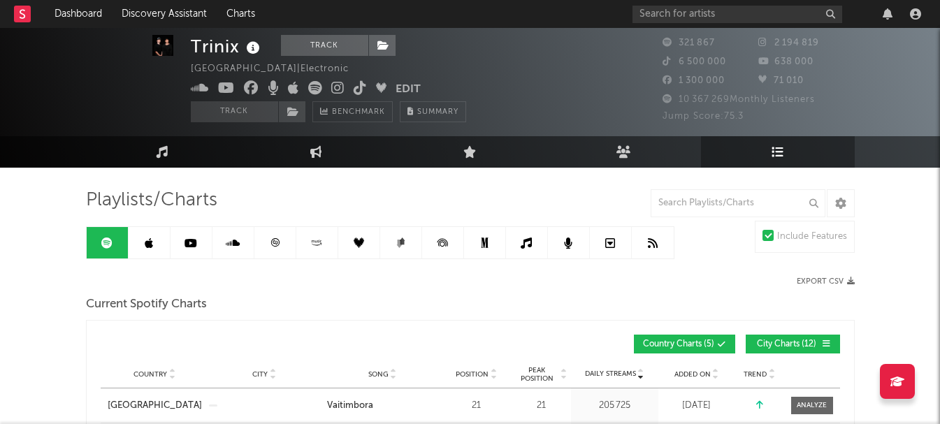
scroll to position [70, 0]
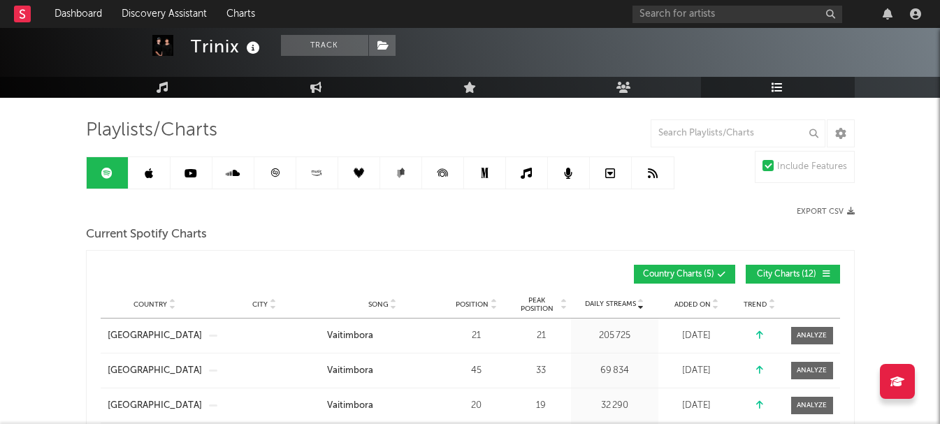
click at [792, 270] on span "City Charts ( 12 )" at bounding box center [787, 274] width 64 height 8
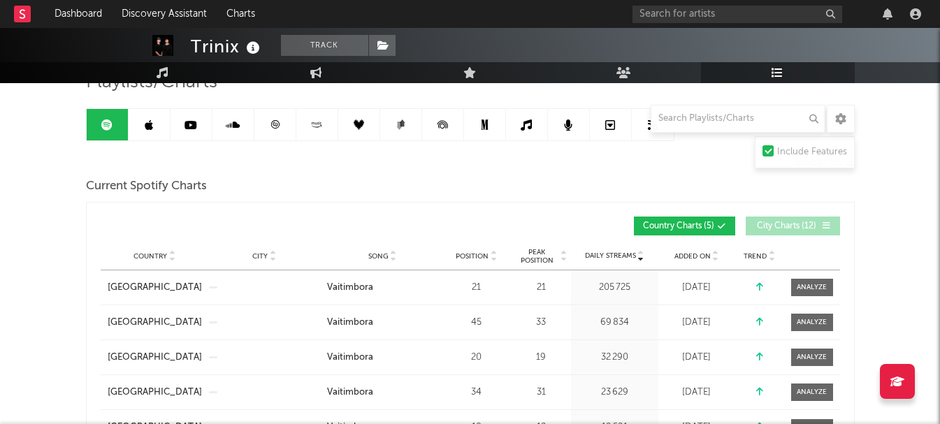
scroll to position [140, 0]
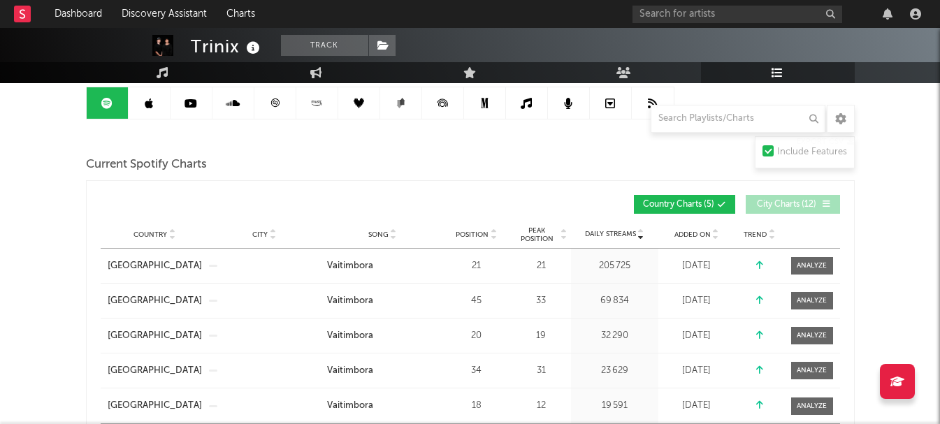
click at [692, 237] on span "Added On" at bounding box center [692, 235] width 36 height 8
click at [697, 235] on span "Added On" at bounding box center [692, 235] width 36 height 8
click at [699, 234] on span "Added On" at bounding box center [692, 235] width 36 height 8
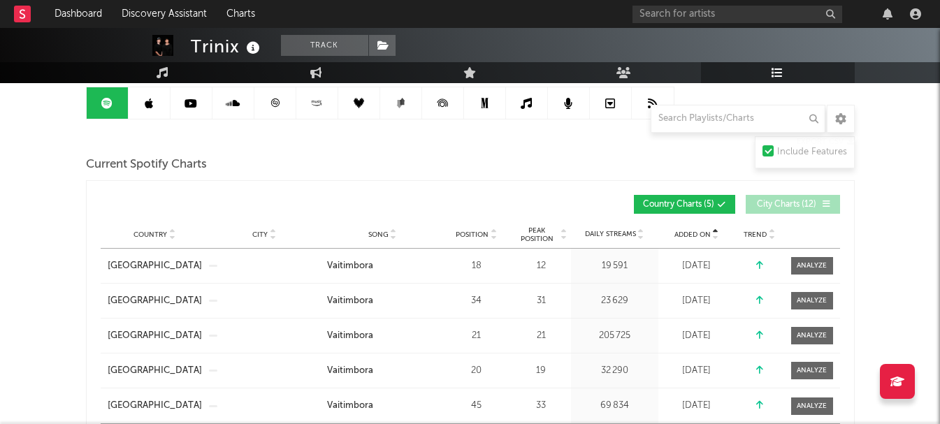
click at [699, 234] on span "Added On" at bounding box center [692, 235] width 36 height 8
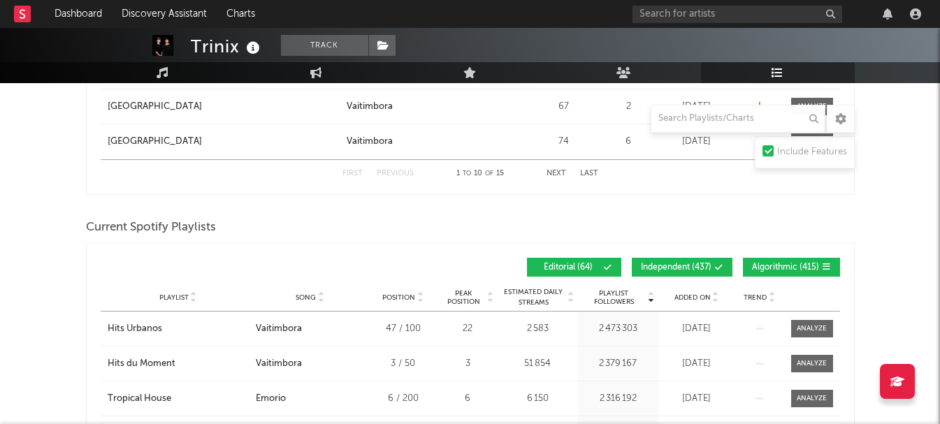
scroll to position [908, 0]
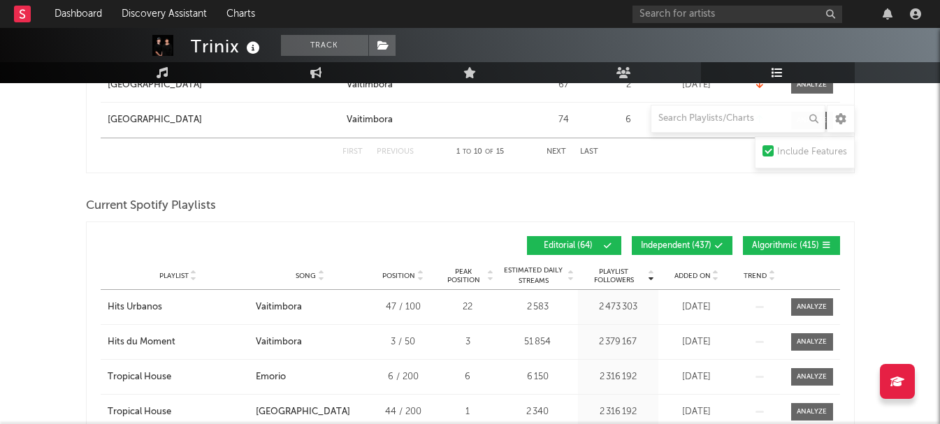
click at [699, 245] on span "Independent ( 437 )" at bounding box center [676, 246] width 71 height 8
click at [751, 249] on button "Algorithmic ( 415 )" at bounding box center [791, 245] width 97 height 19
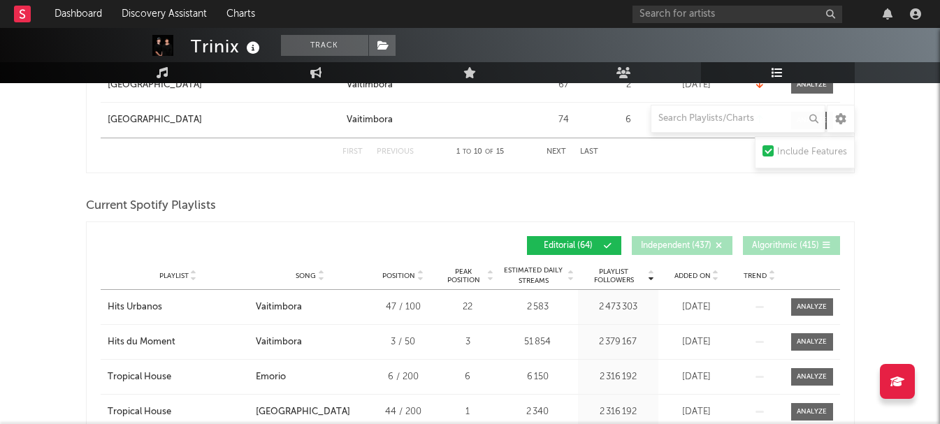
click at [685, 279] on div "Added On" at bounding box center [697, 275] width 70 height 10
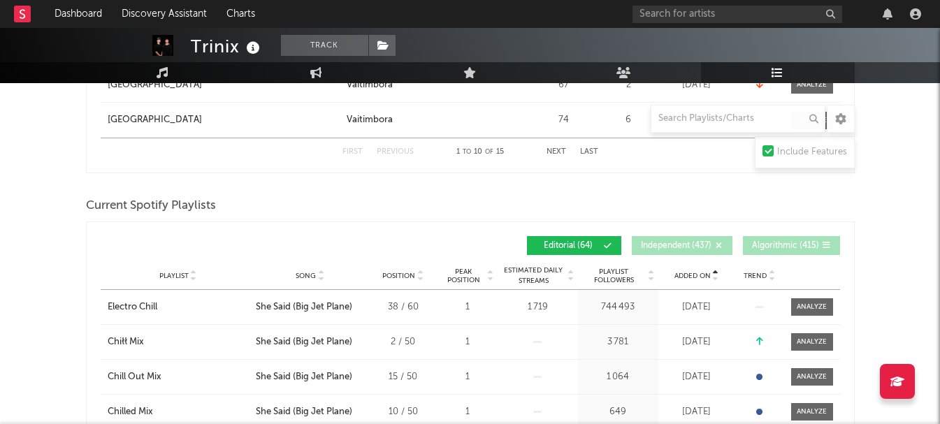
click at [685, 279] on div "Added On" at bounding box center [697, 275] width 70 height 10
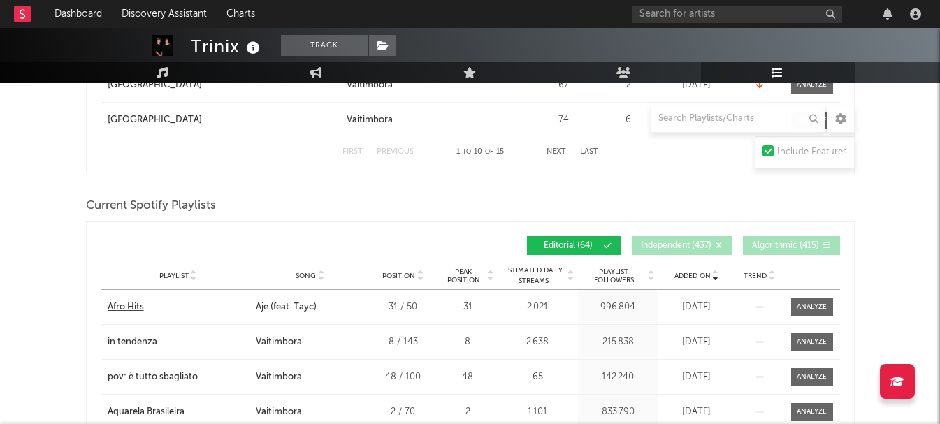
click at [122, 302] on div "Afro Hits" at bounding box center [126, 307] width 36 height 14
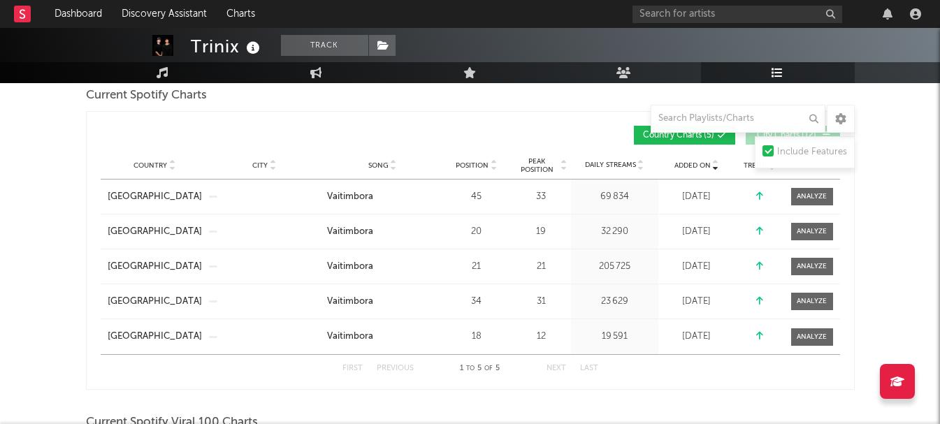
scroll to position [0, 0]
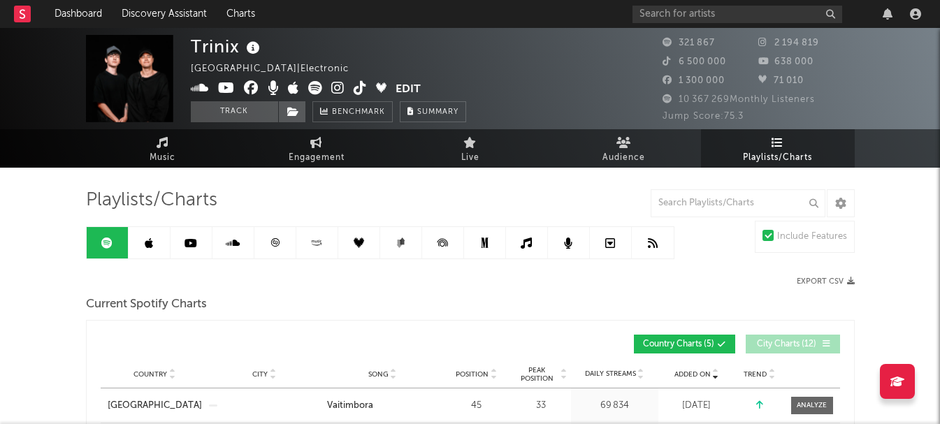
click at [152, 234] on link at bounding box center [150, 242] width 42 height 31
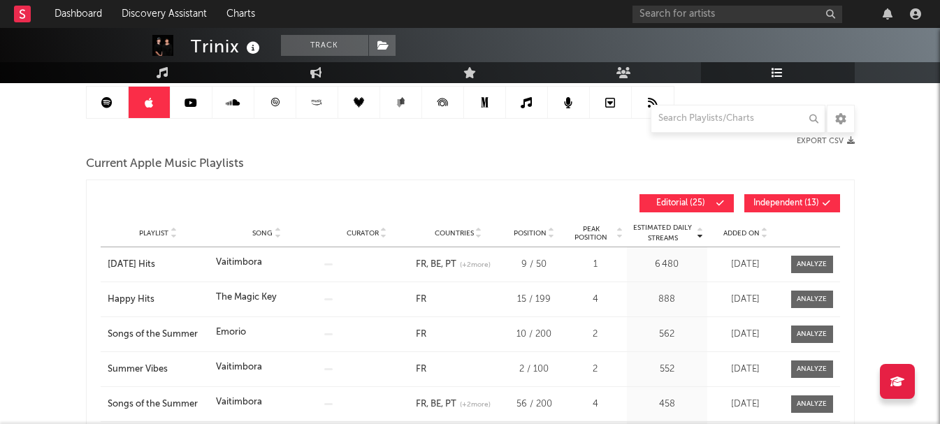
scroll to position [140, 0]
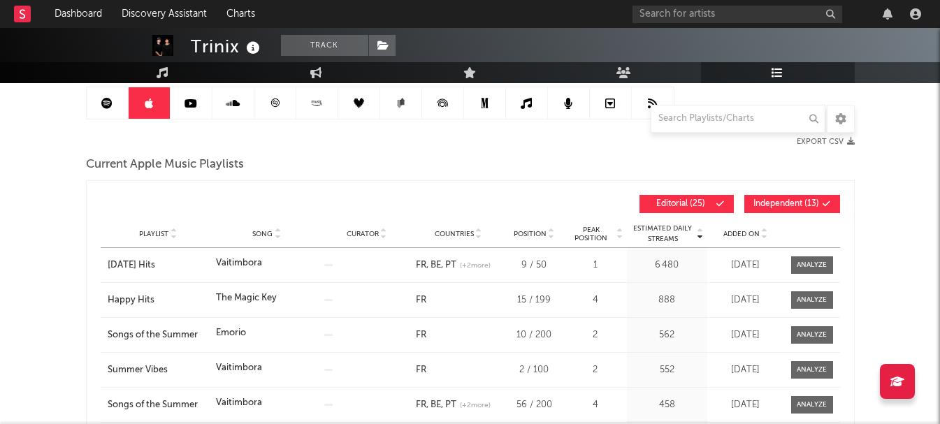
click at [778, 205] on span "Independent ( 13 )" at bounding box center [786, 204] width 66 height 8
click at [746, 235] on span "Added On" at bounding box center [741, 234] width 36 height 8
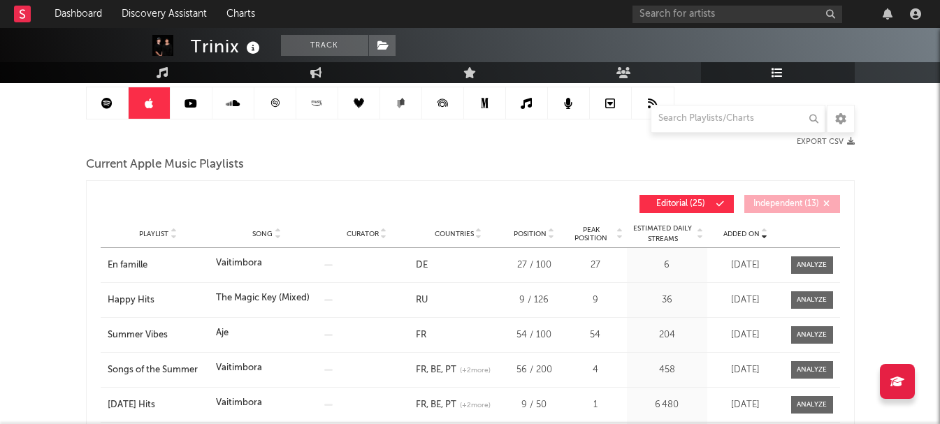
click at [746, 235] on span "Added On" at bounding box center [741, 234] width 36 height 8
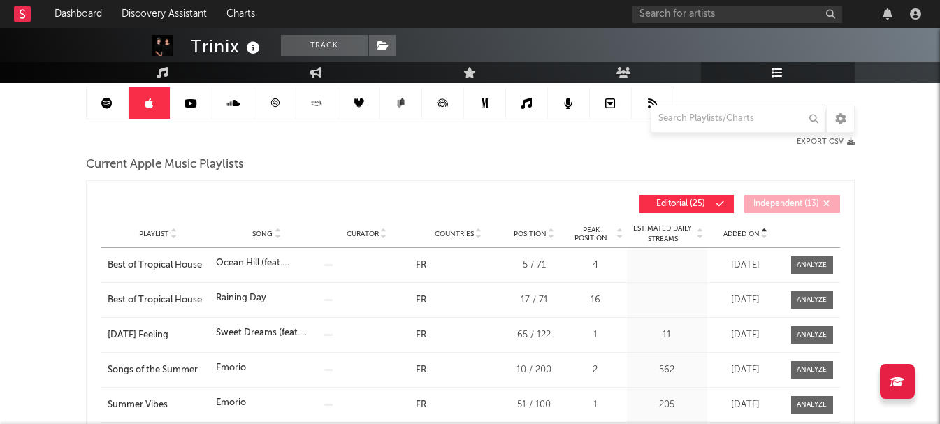
click at [746, 235] on span "Added On" at bounding box center [741, 234] width 36 height 8
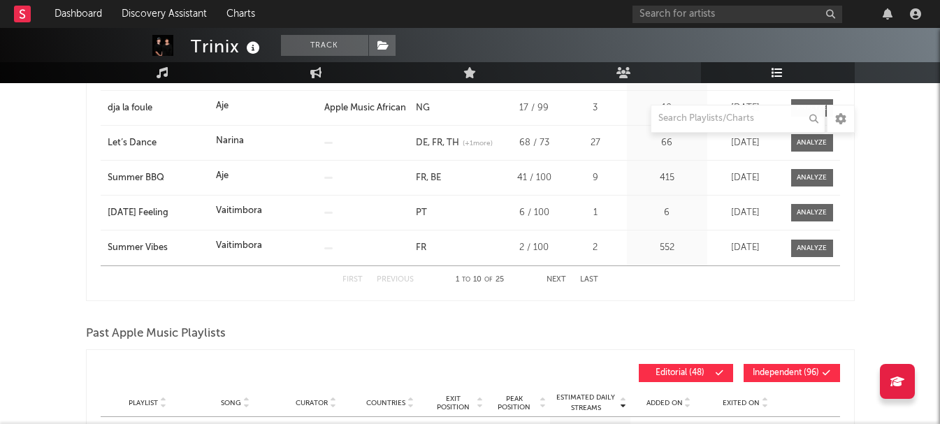
scroll to position [559, 0]
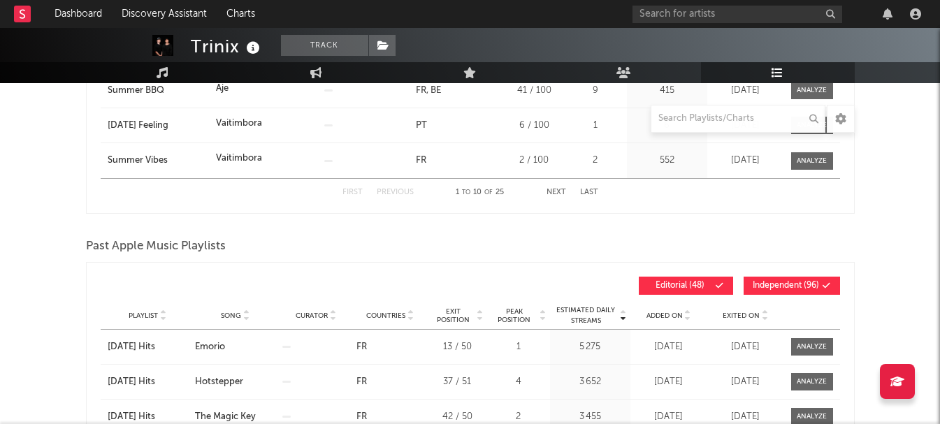
click at [752, 278] on button "Independent ( 96 )" at bounding box center [791, 286] width 96 height 18
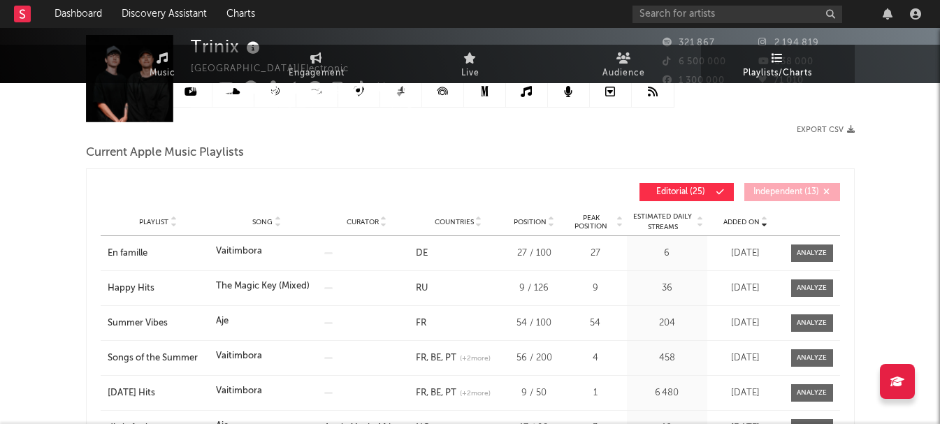
scroll to position [0, 0]
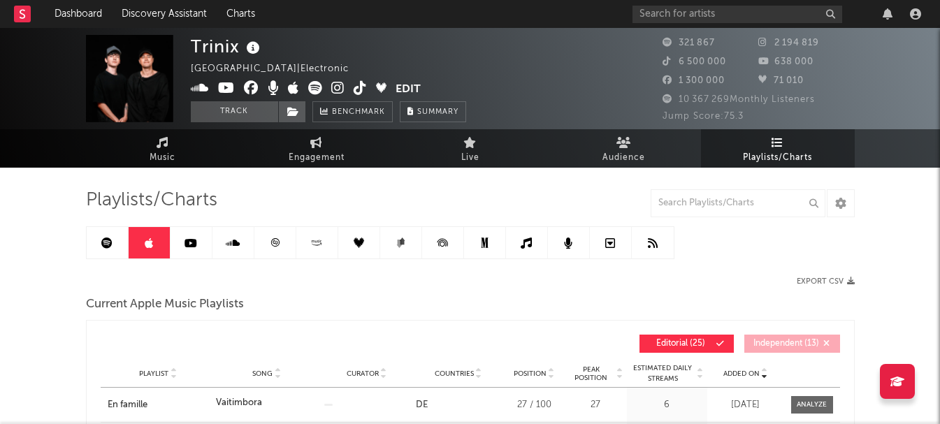
click at [277, 242] on icon at bounding box center [274, 242] width 8 height 8
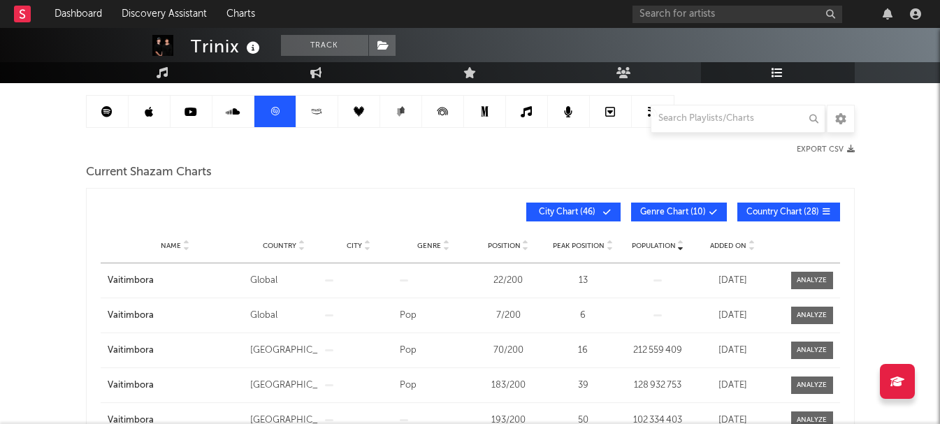
scroll to position [140, 0]
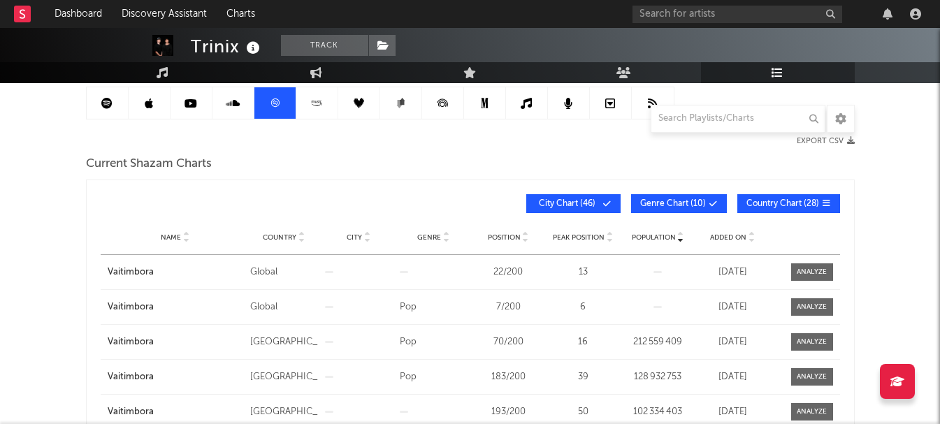
click at [719, 238] on span "Added On" at bounding box center [728, 237] width 36 height 8
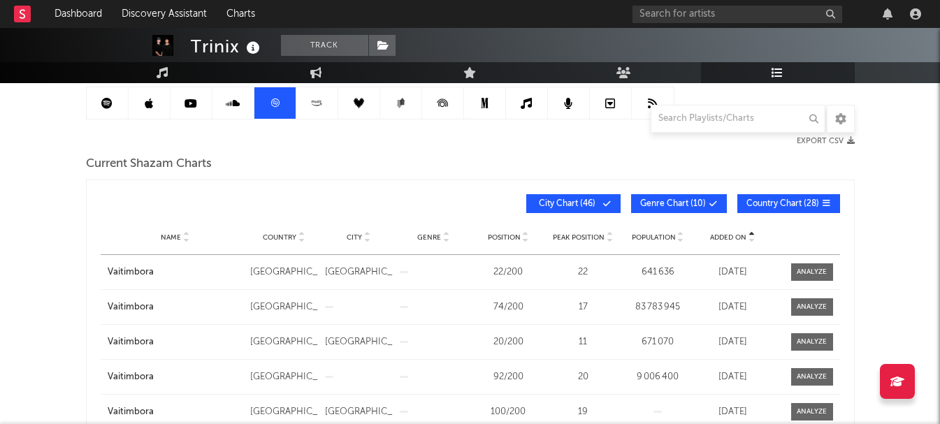
click at [719, 238] on span "Added On" at bounding box center [728, 237] width 36 height 8
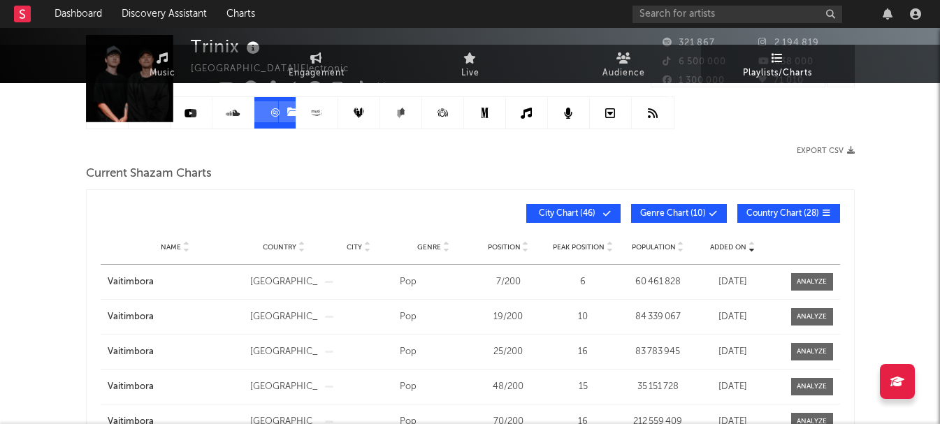
scroll to position [0, 0]
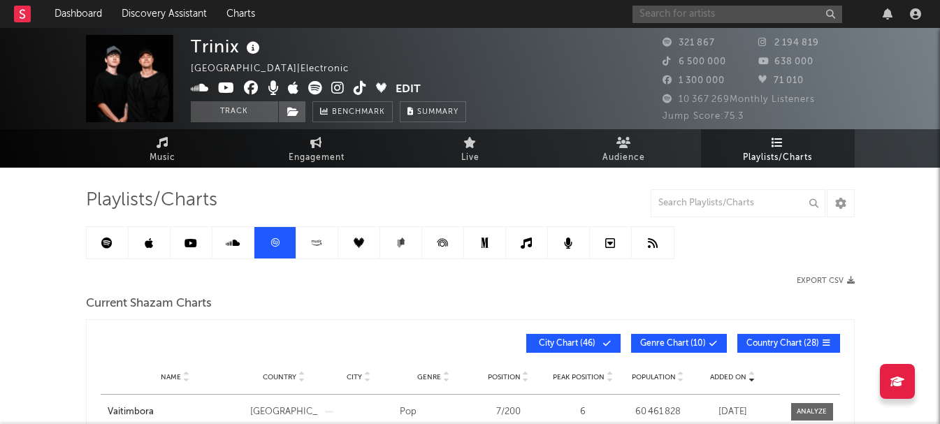
click at [682, 10] on input "text" at bounding box center [737, 14] width 210 height 17
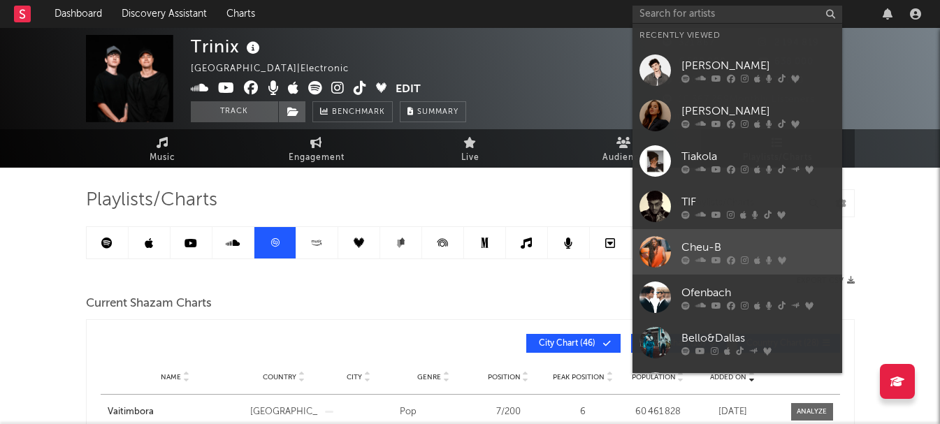
click at [654, 238] on div at bounding box center [654, 251] width 31 height 31
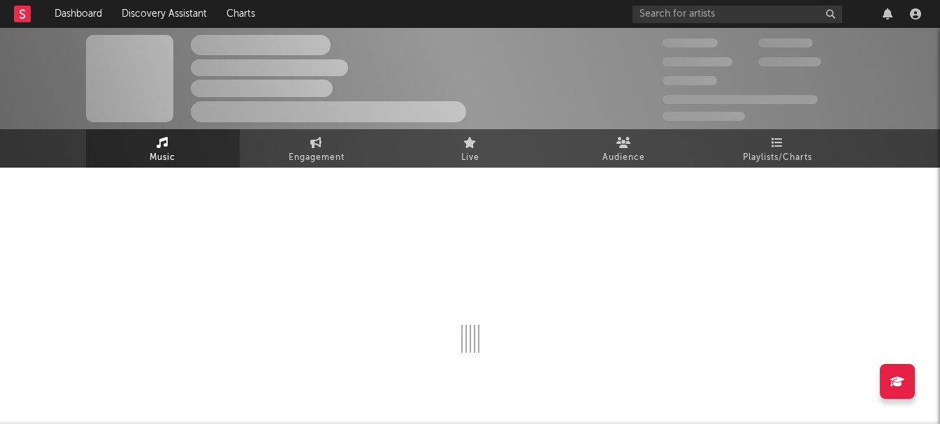
select select "6m"
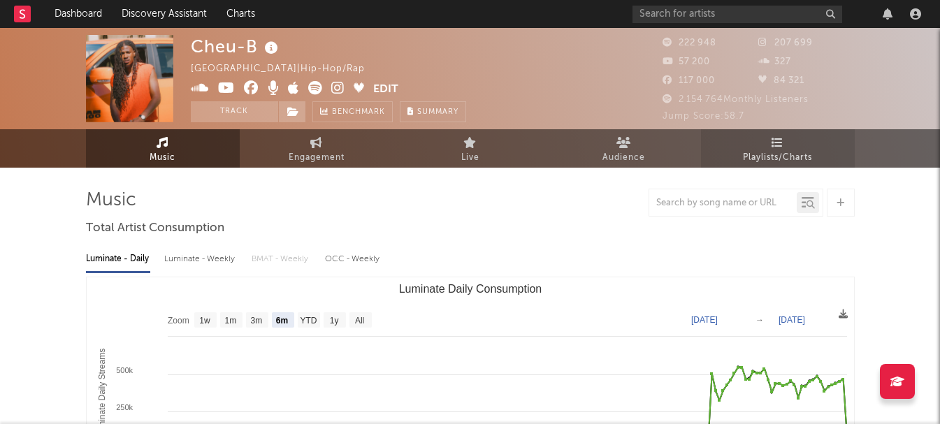
click at [769, 143] on link "Playlists/Charts" at bounding box center [778, 148] width 154 height 38
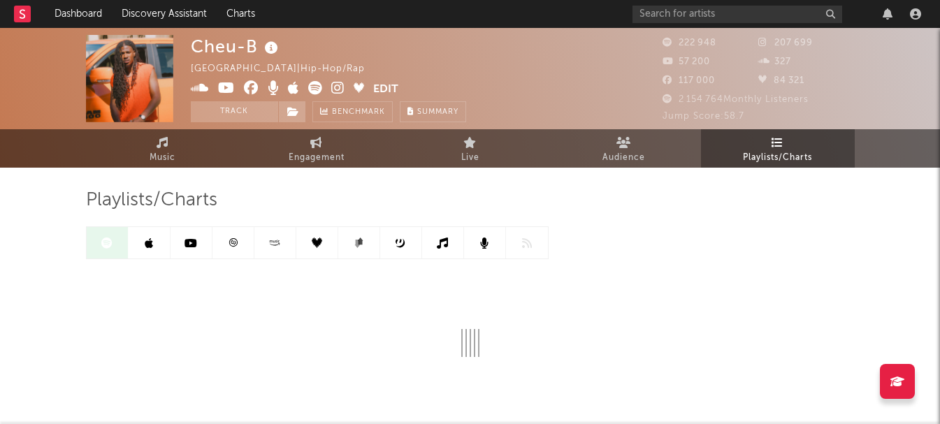
click at [154, 243] on link at bounding box center [150, 242] width 42 height 31
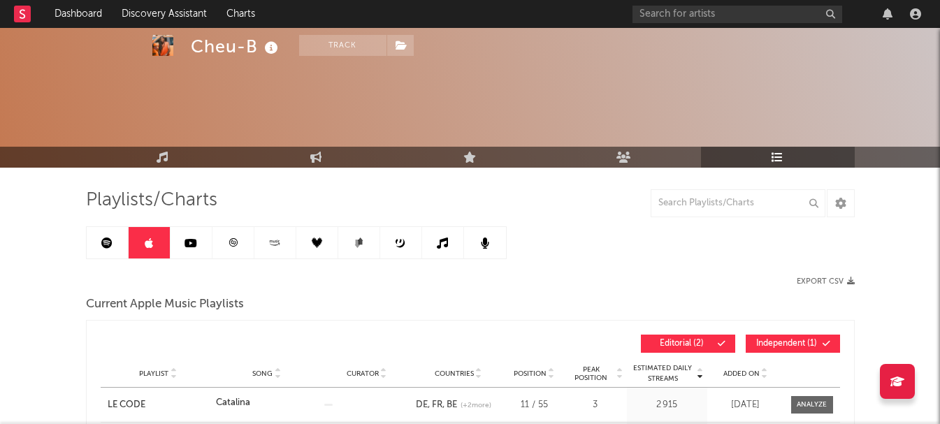
scroll to position [70, 0]
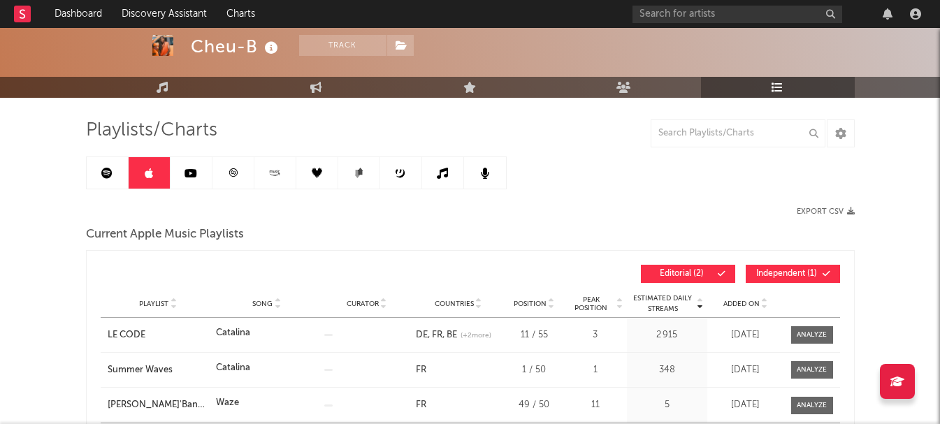
click at [765, 273] on span "Independent ( 1 )" at bounding box center [787, 274] width 64 height 8
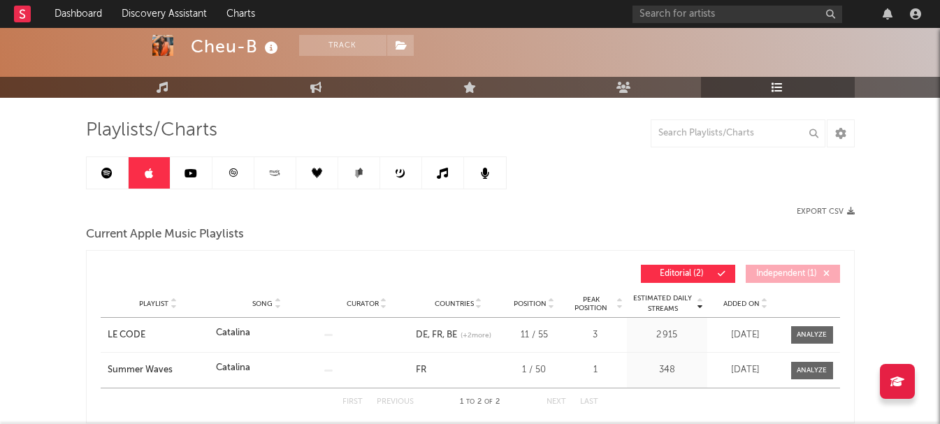
click at [230, 164] on link at bounding box center [233, 172] width 42 height 31
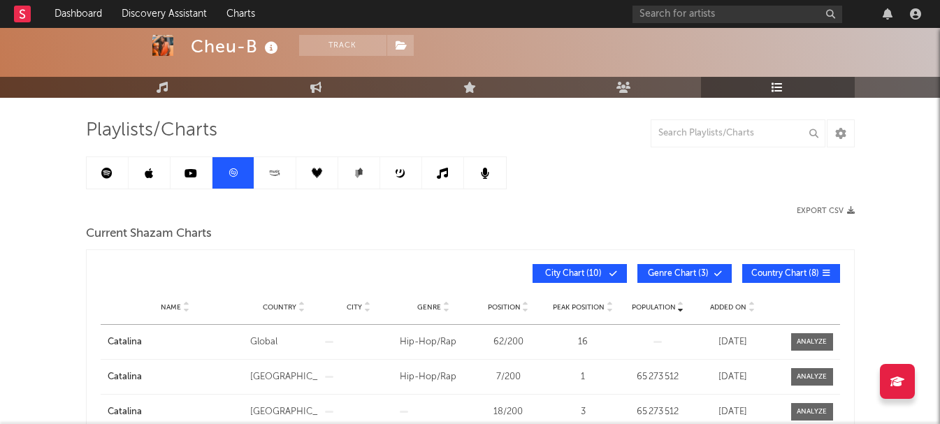
click at [735, 308] on span "Added On" at bounding box center [728, 307] width 36 height 8
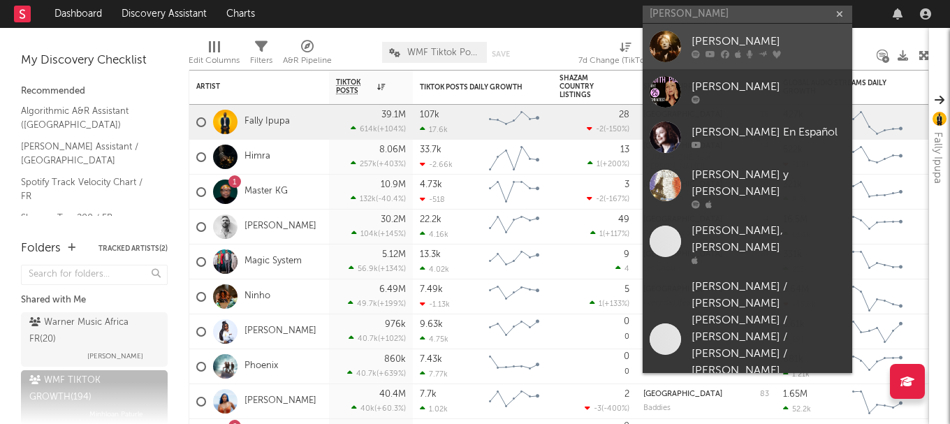
type input "edith piaf"
click at [732, 31] on link "Édith Piaf" at bounding box center [748, 46] width 210 height 45
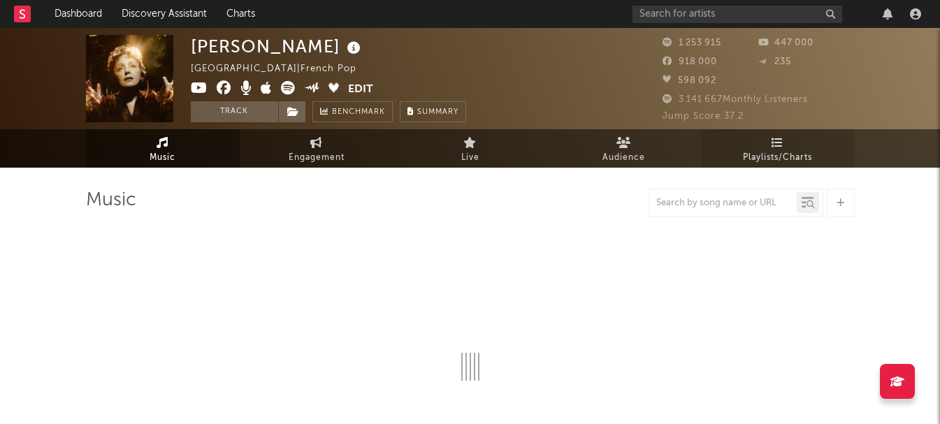
click at [781, 147] on icon at bounding box center [777, 142] width 12 height 11
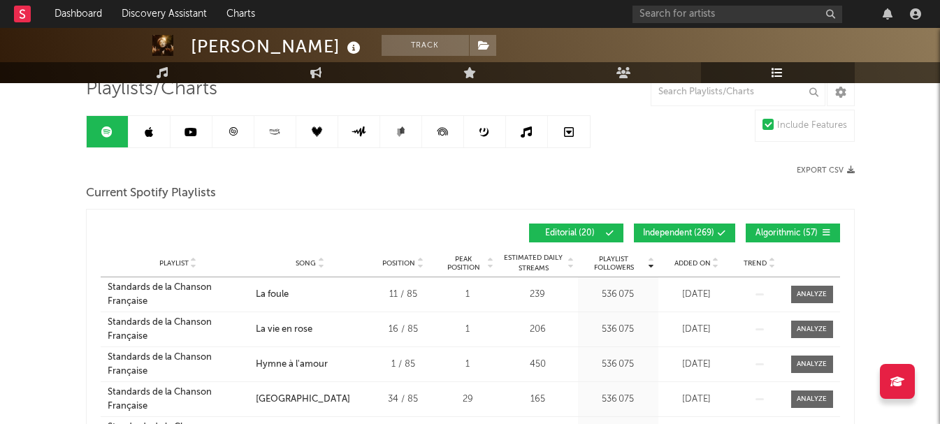
scroll to position [136, 0]
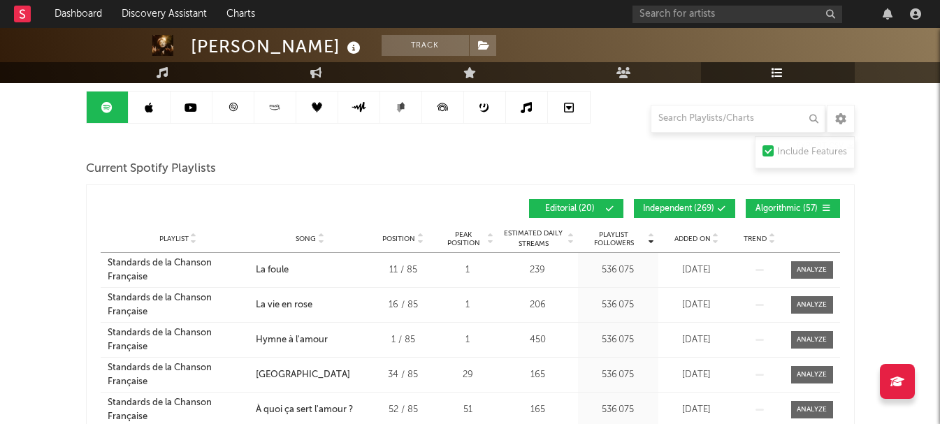
click at [779, 201] on button "Algorithmic ( 57 )" at bounding box center [793, 208] width 94 height 19
click at [699, 211] on span "Independent ( 269 )" at bounding box center [678, 209] width 71 height 8
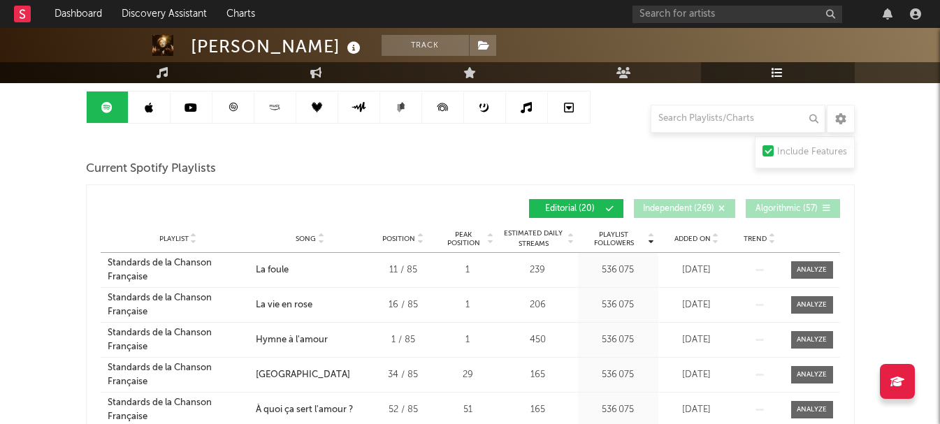
click at [695, 242] on span "Added On" at bounding box center [692, 239] width 36 height 8
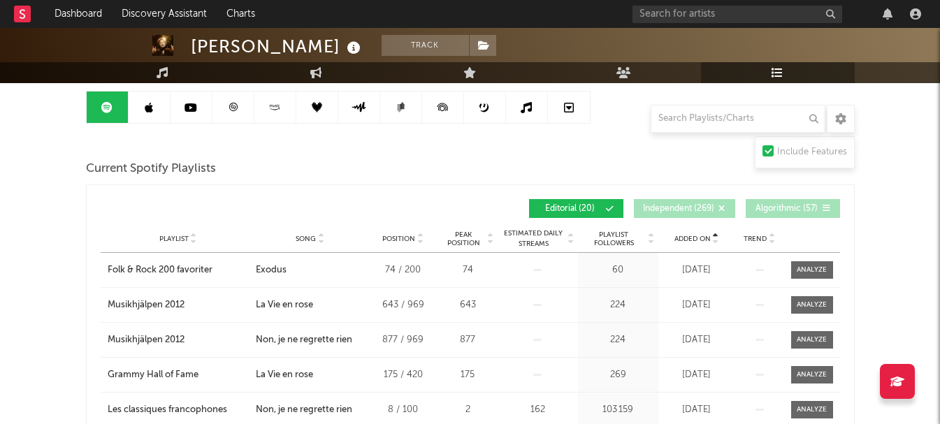
click at [695, 242] on span "Added On" at bounding box center [692, 239] width 36 height 8
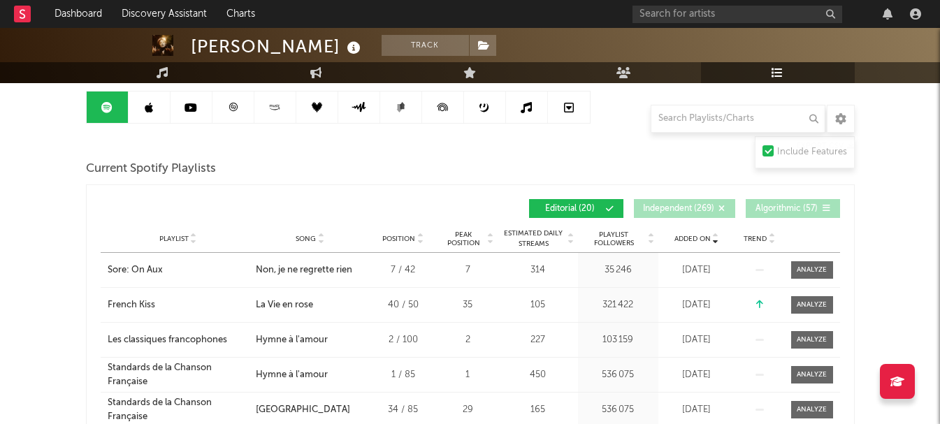
click at [148, 115] on link at bounding box center [150, 107] width 42 height 31
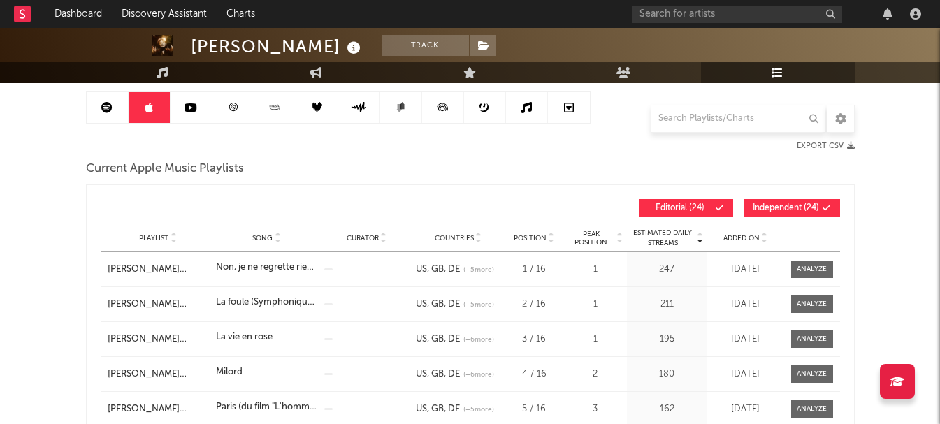
click at [799, 214] on button "Independent ( 24 )" at bounding box center [791, 208] width 96 height 18
click at [736, 234] on span "Added On" at bounding box center [741, 238] width 36 height 8
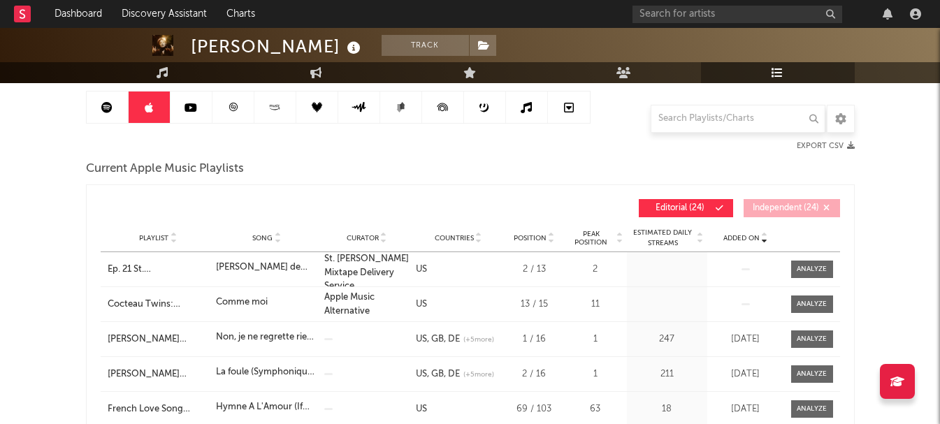
click at [736, 234] on span "Added On" at bounding box center [741, 238] width 36 height 8
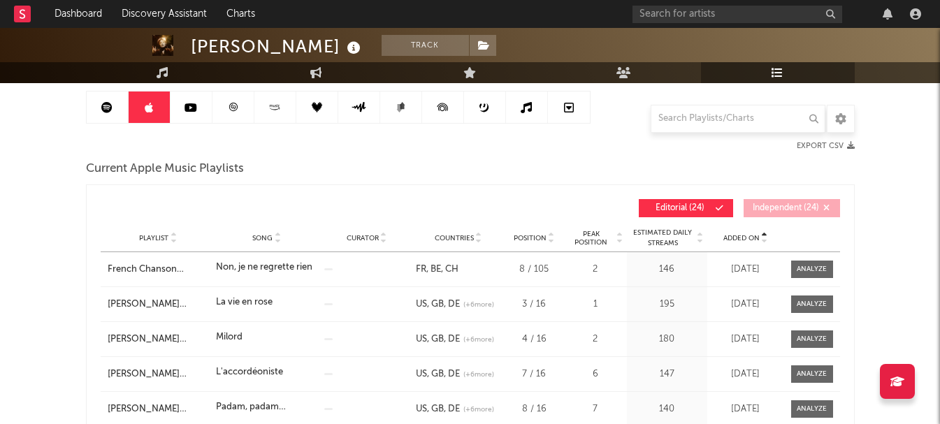
click at [736, 234] on span "Added On" at bounding box center [741, 238] width 36 height 8
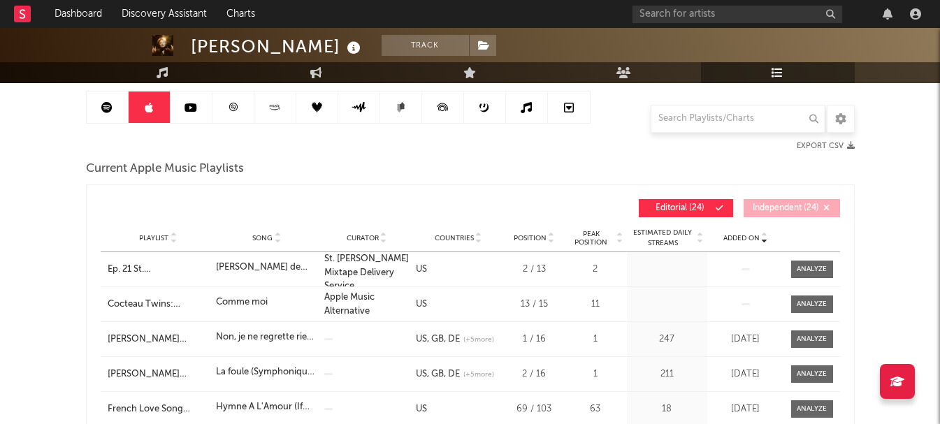
click at [736, 234] on span "Added On" at bounding box center [741, 238] width 36 height 8
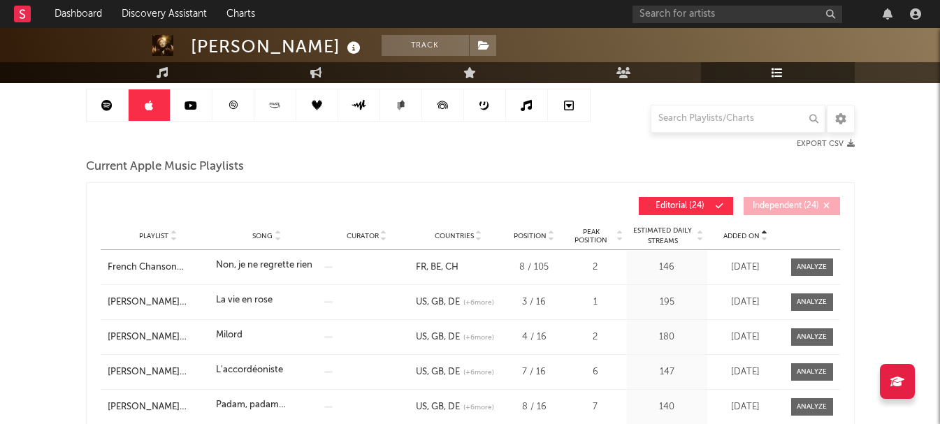
scroll to position [136, 0]
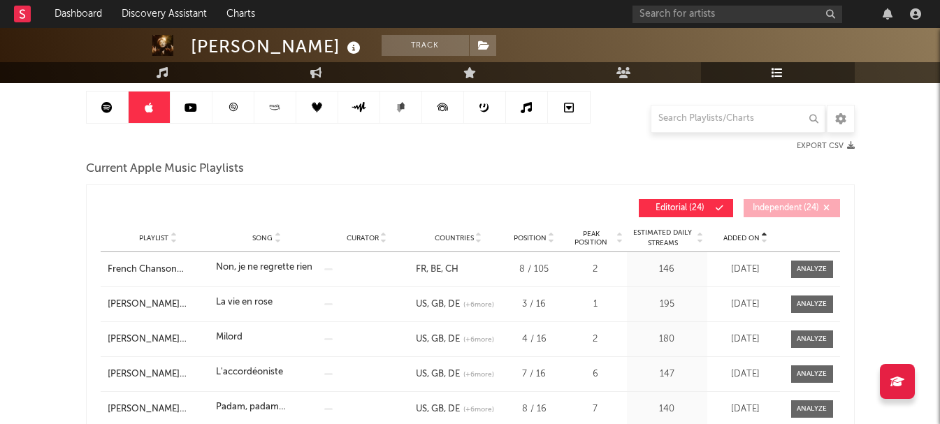
click at [231, 104] on icon at bounding box center [232, 107] width 8 height 8
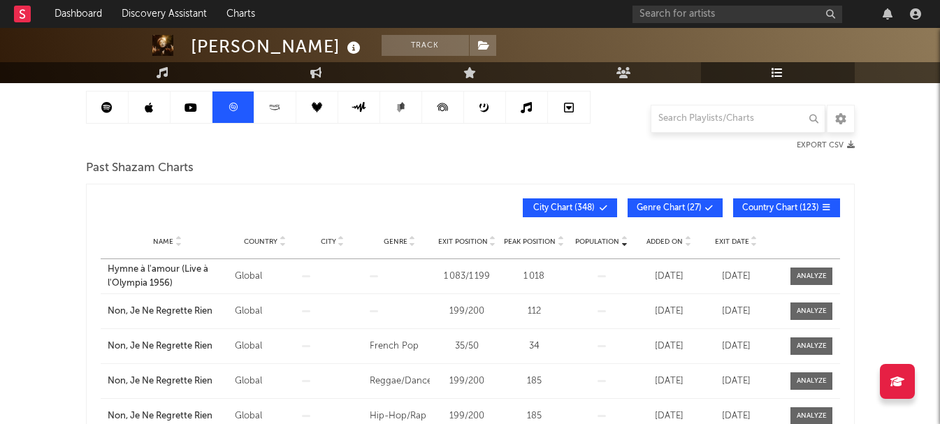
click at [778, 206] on span "Country Chart ( 123 )" at bounding box center [780, 208] width 77 height 8
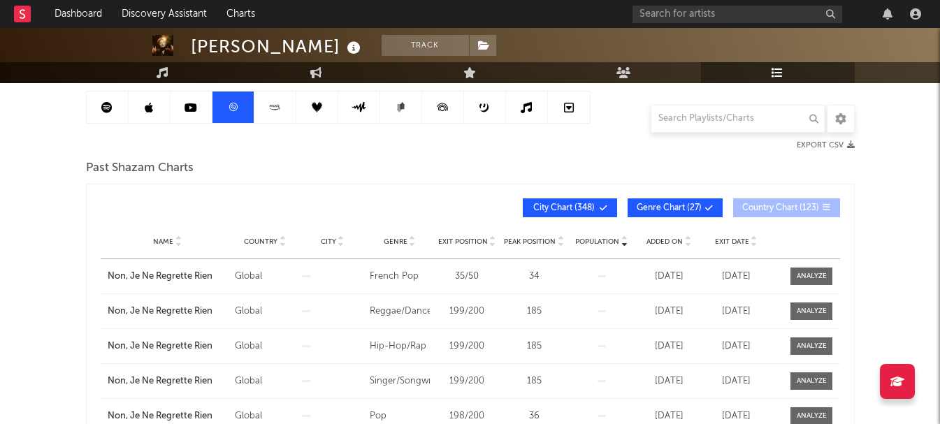
click at [772, 211] on span "Country Chart ( 123 )" at bounding box center [780, 208] width 77 height 8
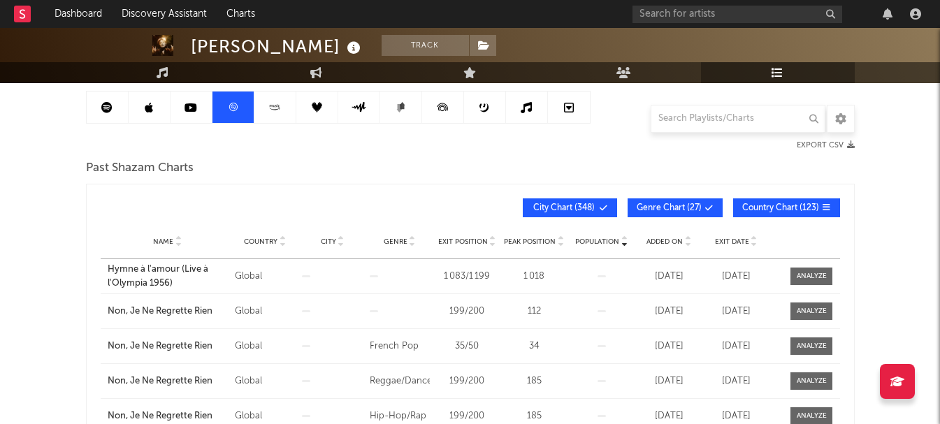
click at [723, 236] on div "Exit Date" at bounding box center [736, 241] width 60 height 10
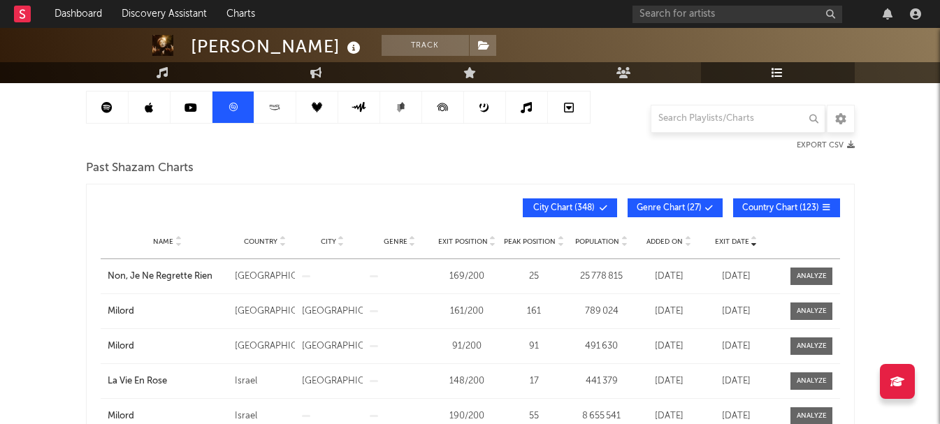
click at [723, 236] on div "Exit Date" at bounding box center [736, 241] width 60 height 10
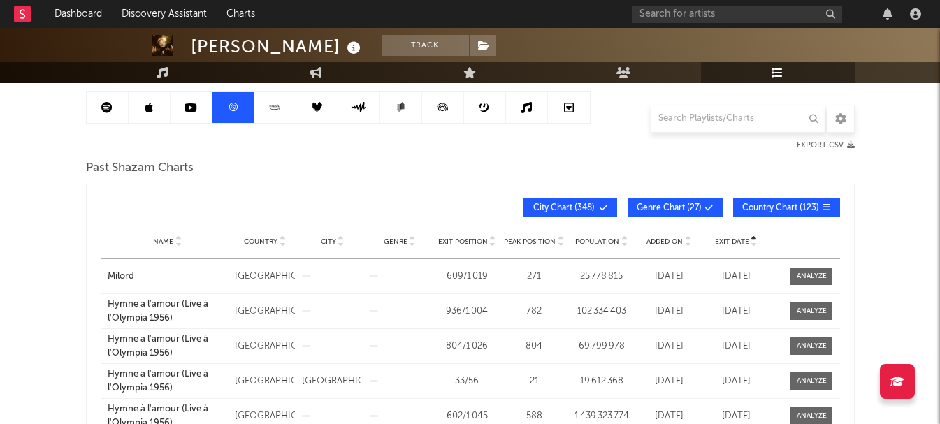
click at [723, 236] on div "Exit Date" at bounding box center [736, 241] width 60 height 10
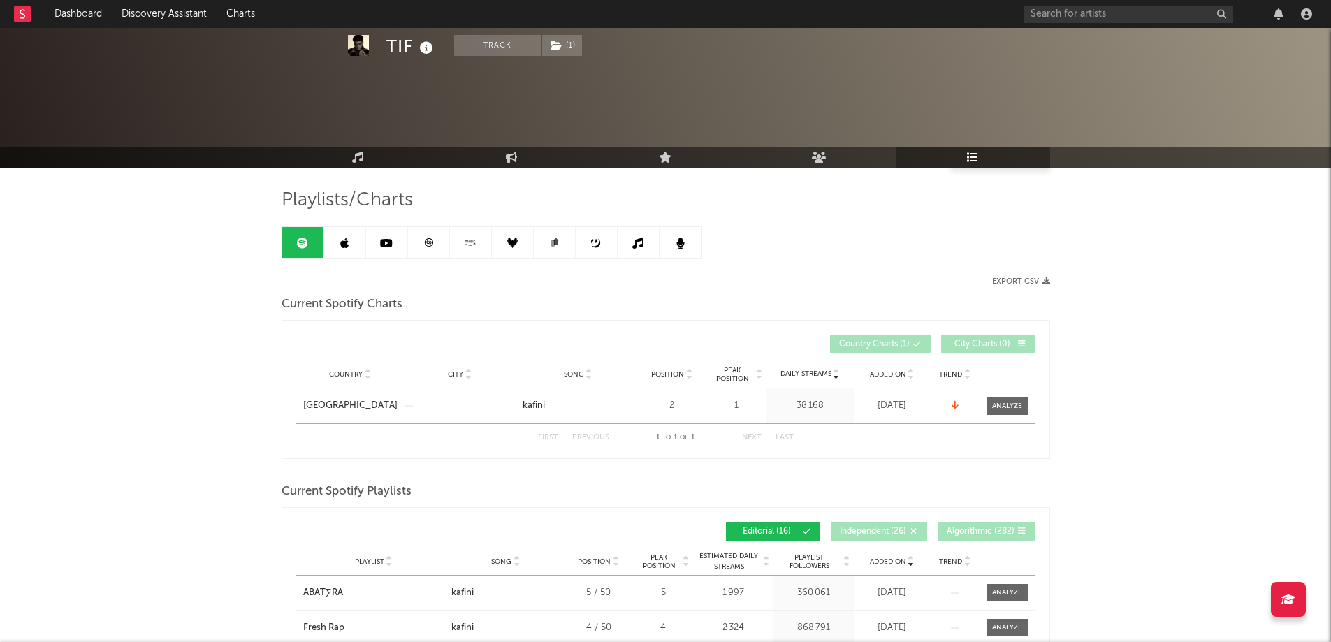
scroll to position [280, 0]
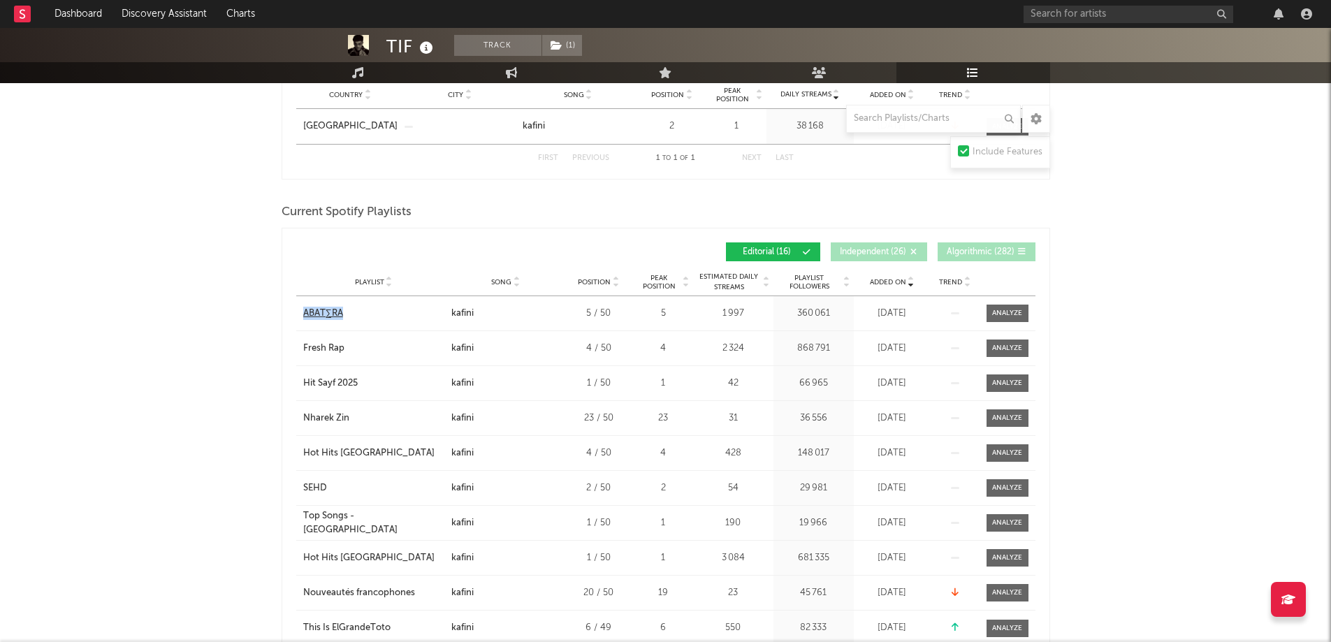
drag, startPoint x: 259, startPoint y: 317, endPoint x: 343, endPoint y: 306, distance: 85.3
copy div "ABAT∑RA"
